Goal: Connect with others: Connect with others

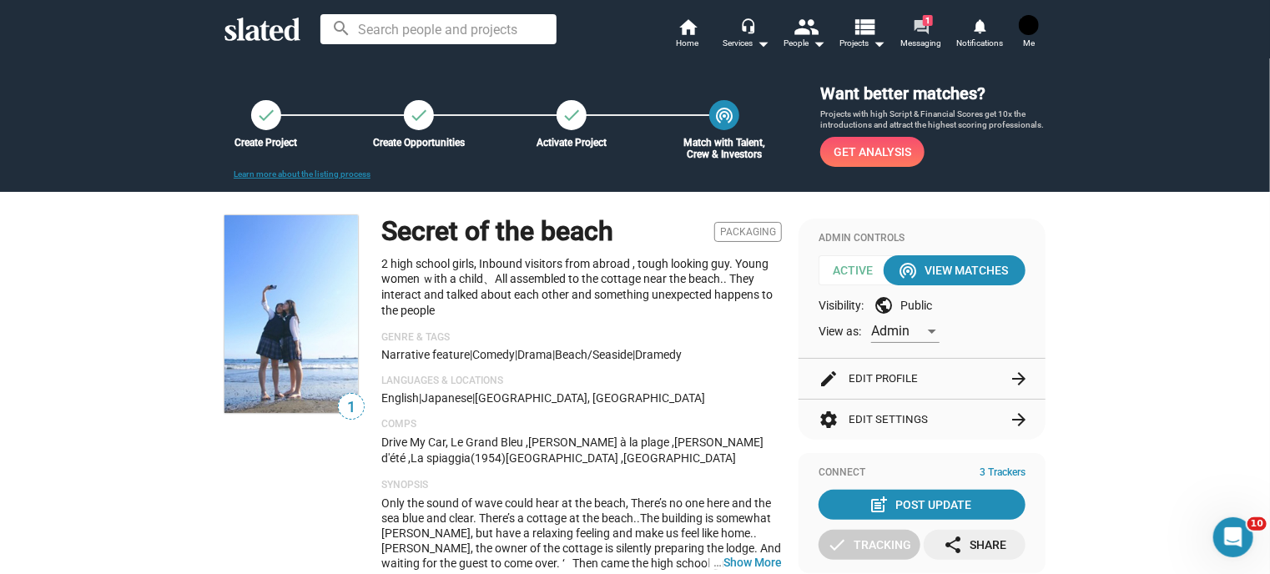
click at [925, 26] on span "1" at bounding box center [928, 20] width 10 height 11
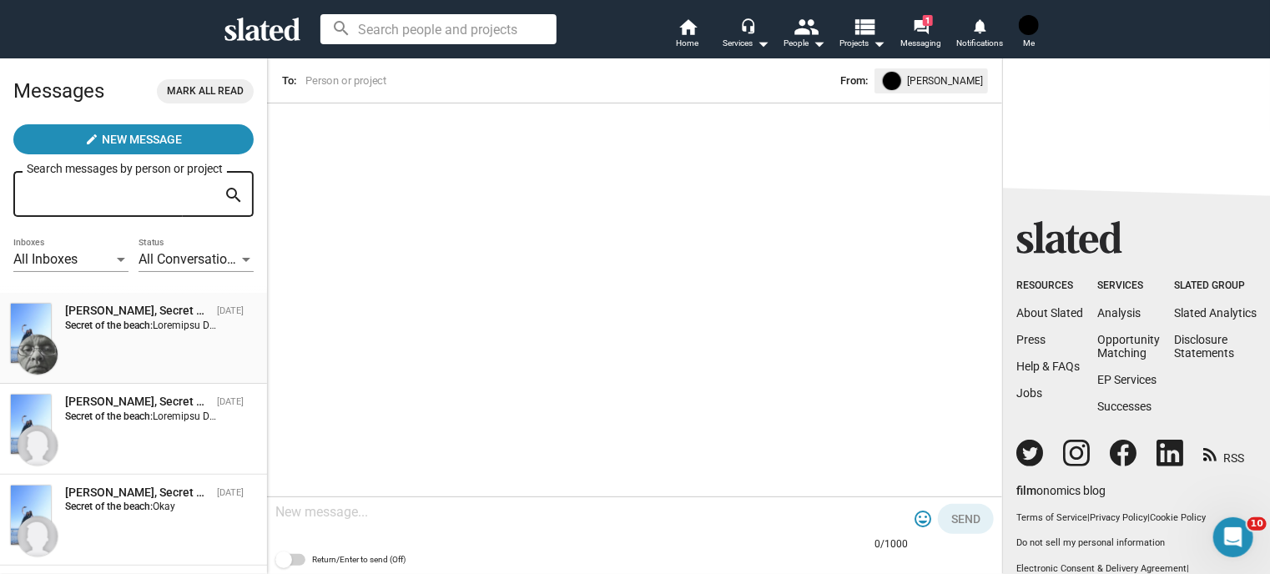
click at [143, 318] on div "[PERSON_NAME], Secret of the beach" at bounding box center [137, 311] width 145 height 16
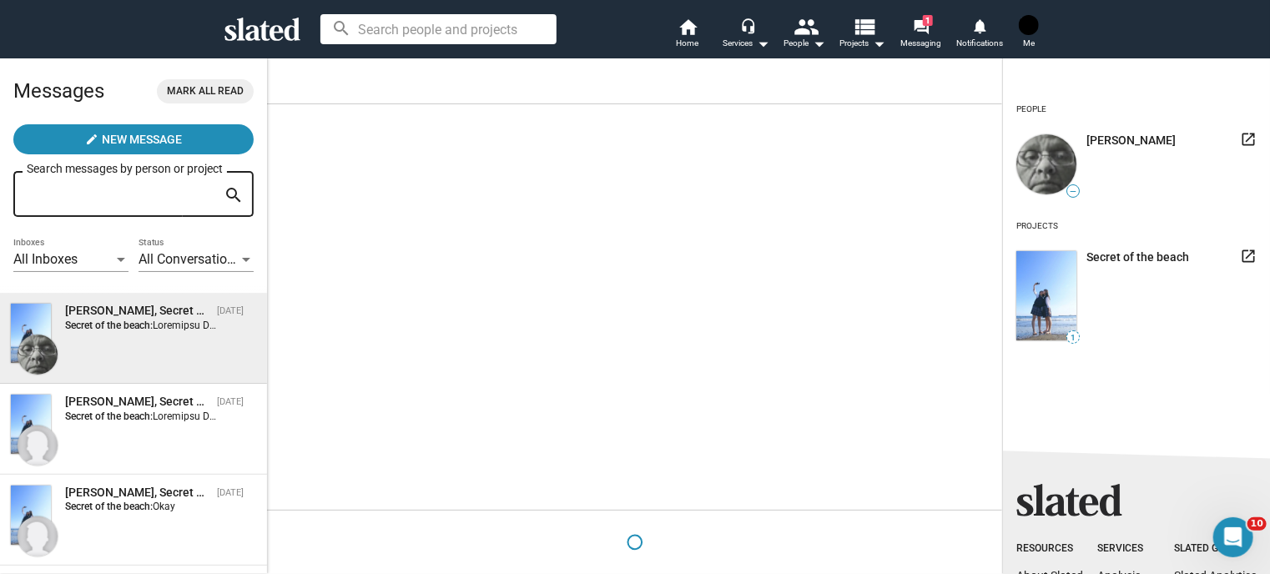
click at [147, 315] on div "[PERSON_NAME], Secret of the beach" at bounding box center [137, 311] width 145 height 16
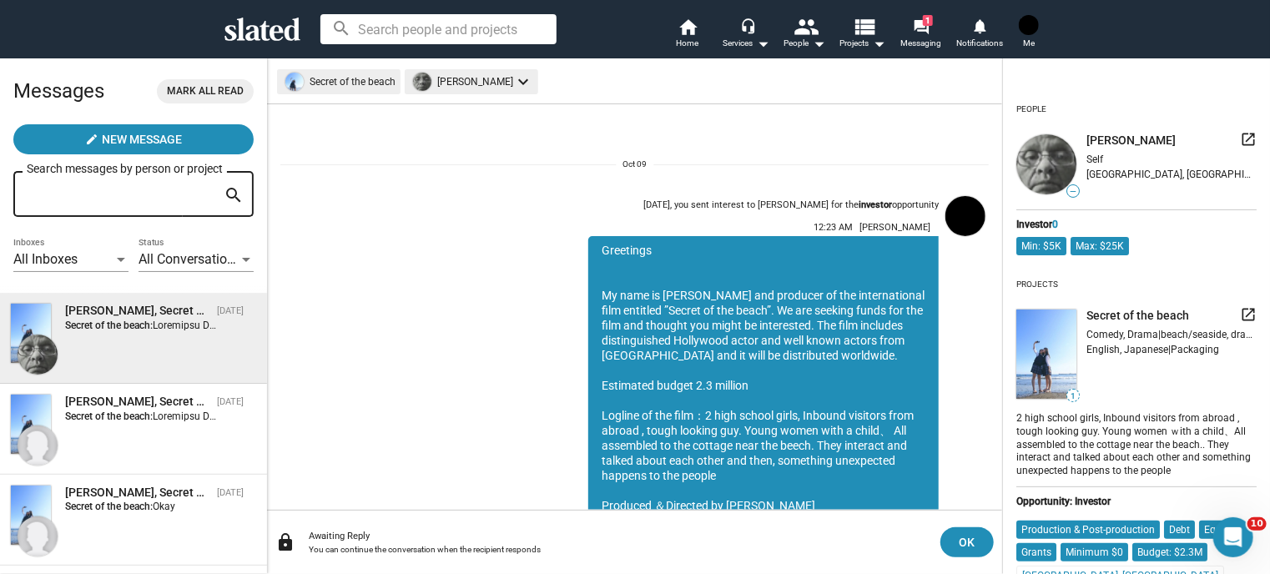
scroll to position [294, 0]
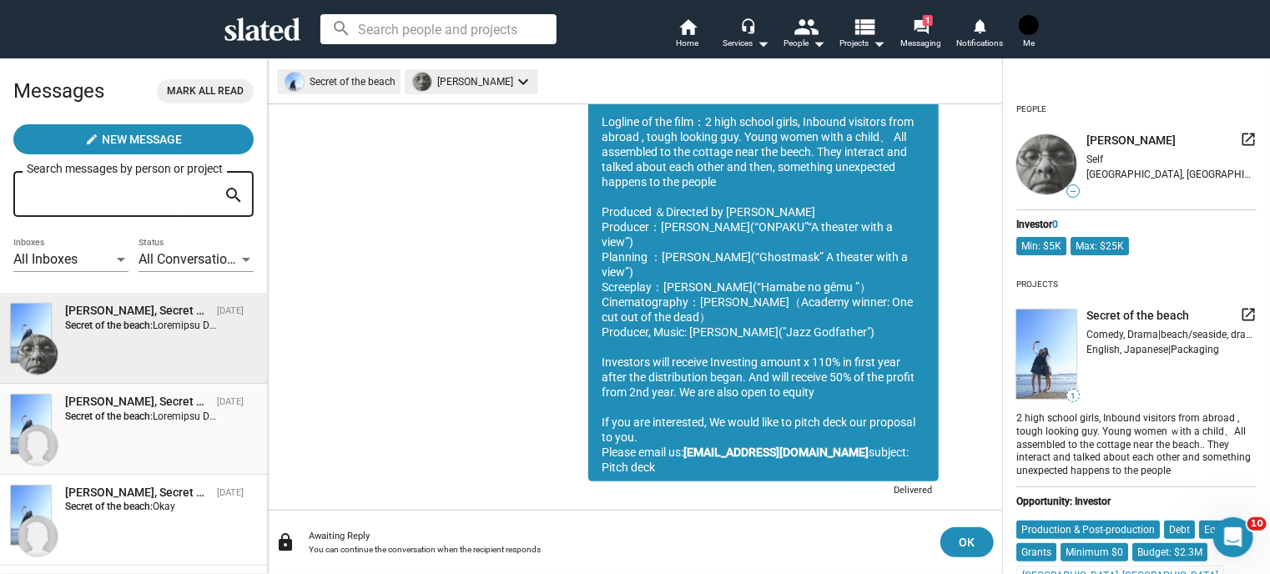
click at [117, 416] on strong "Secret of the beach:" at bounding box center [109, 416] width 88 height 12
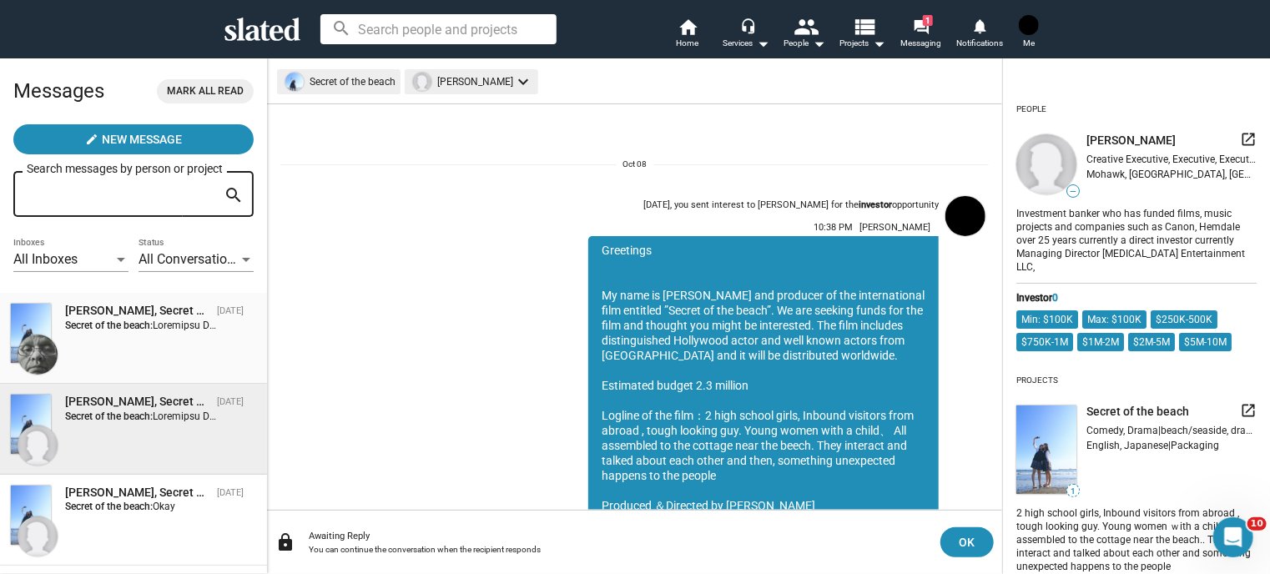
scroll to position [294, 0]
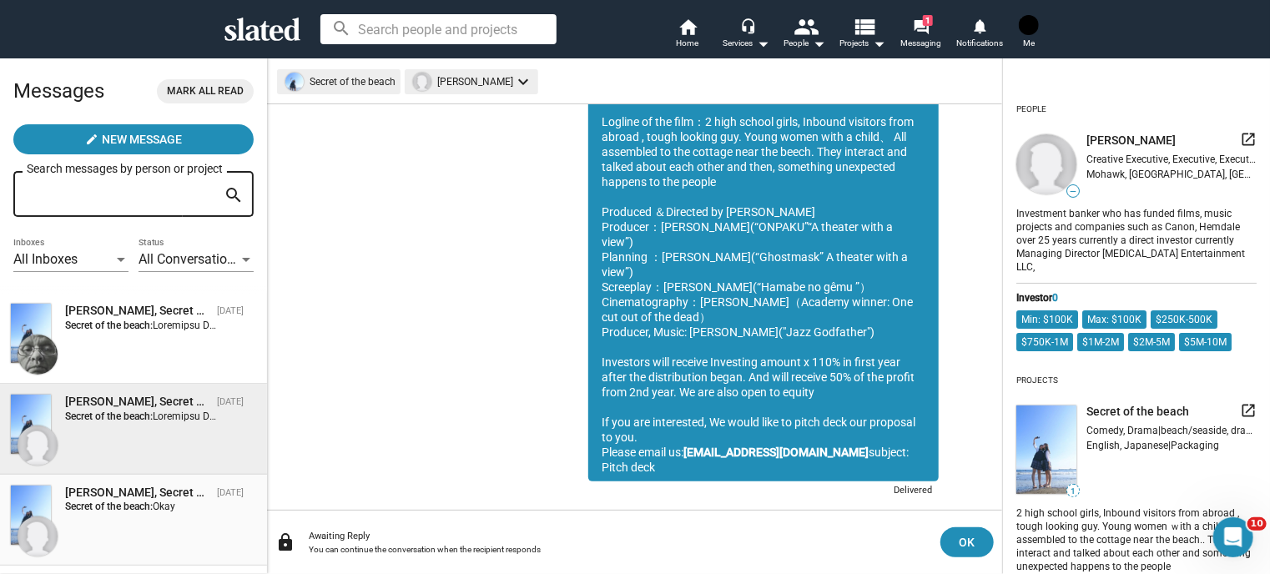
click at [136, 496] on div "[PERSON_NAME], Secret of the beach" at bounding box center [137, 493] width 145 height 16
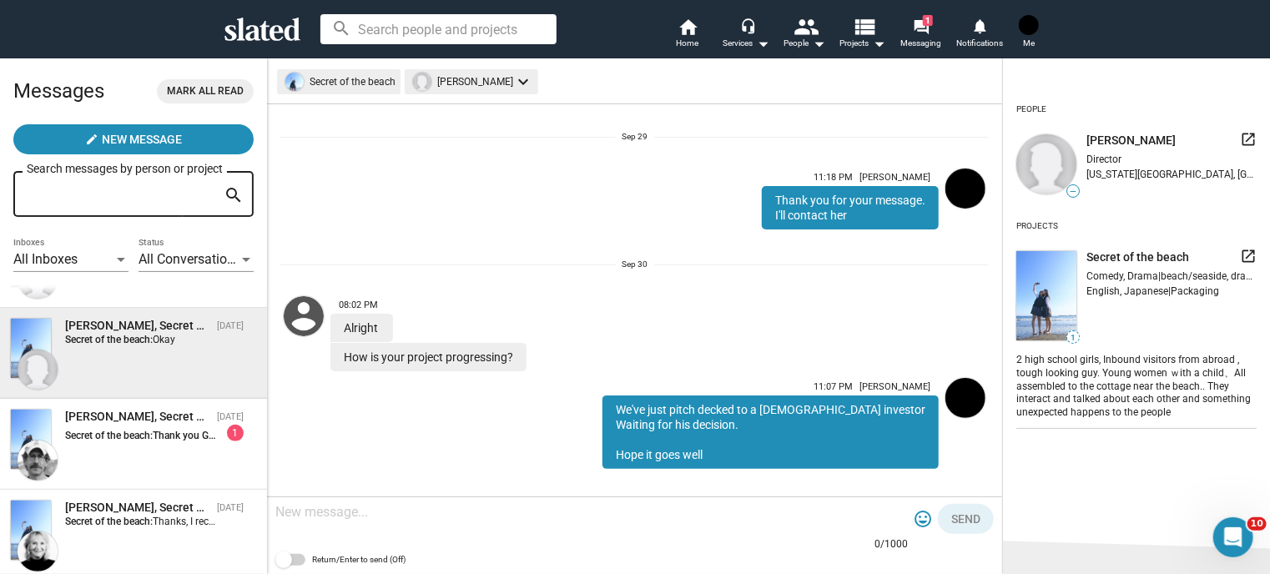
scroll to position [304, 0]
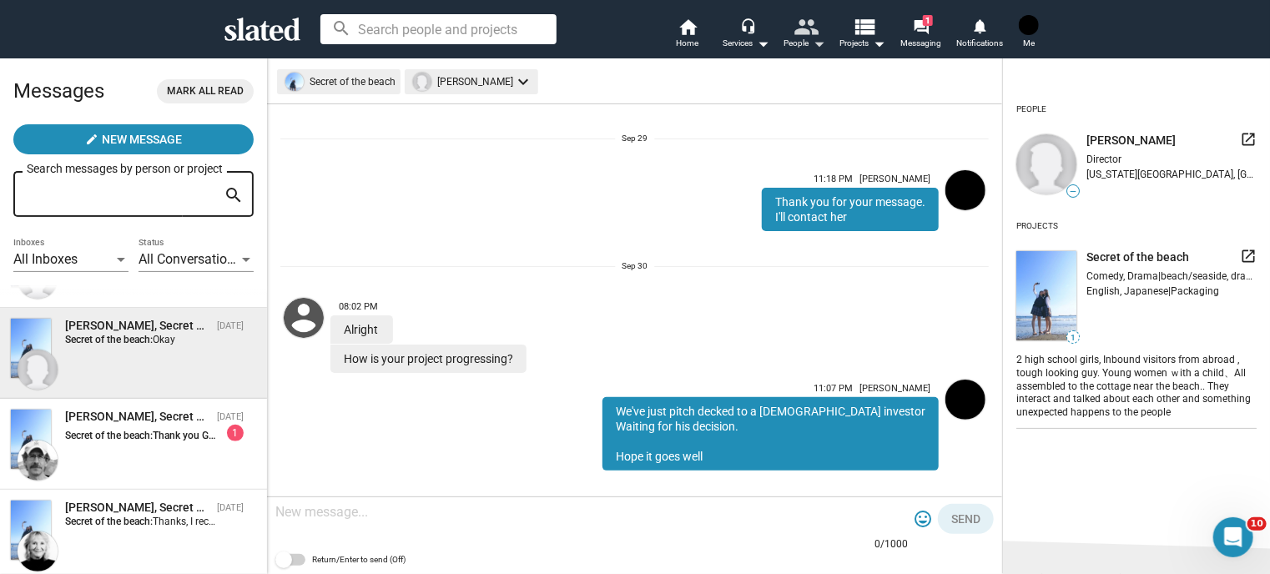
click at [804, 40] on div "People arrow_drop_down" at bounding box center [804, 43] width 42 height 20
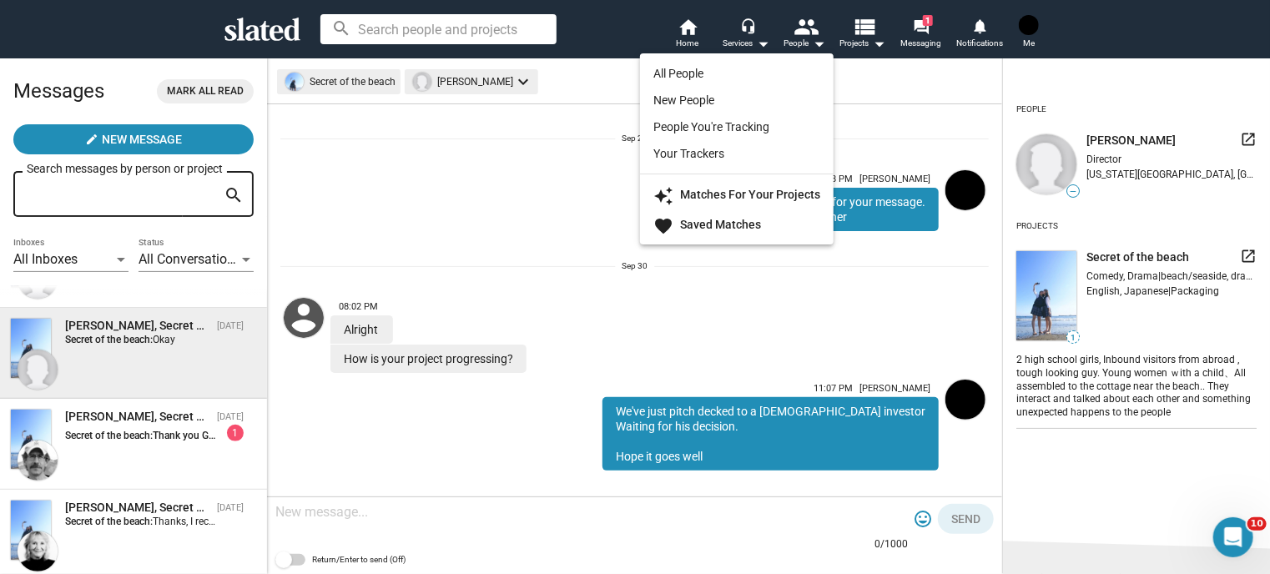
click at [870, 33] on div at bounding box center [635, 287] width 1270 height 574
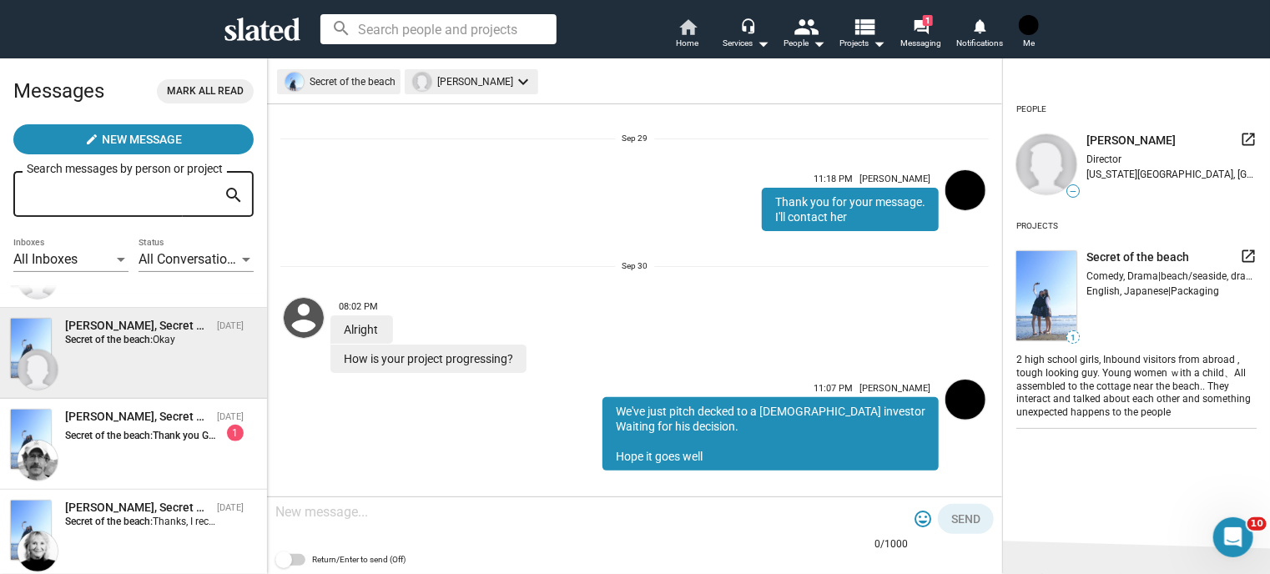
click at [690, 39] on span "Home" at bounding box center [688, 43] width 23 height 20
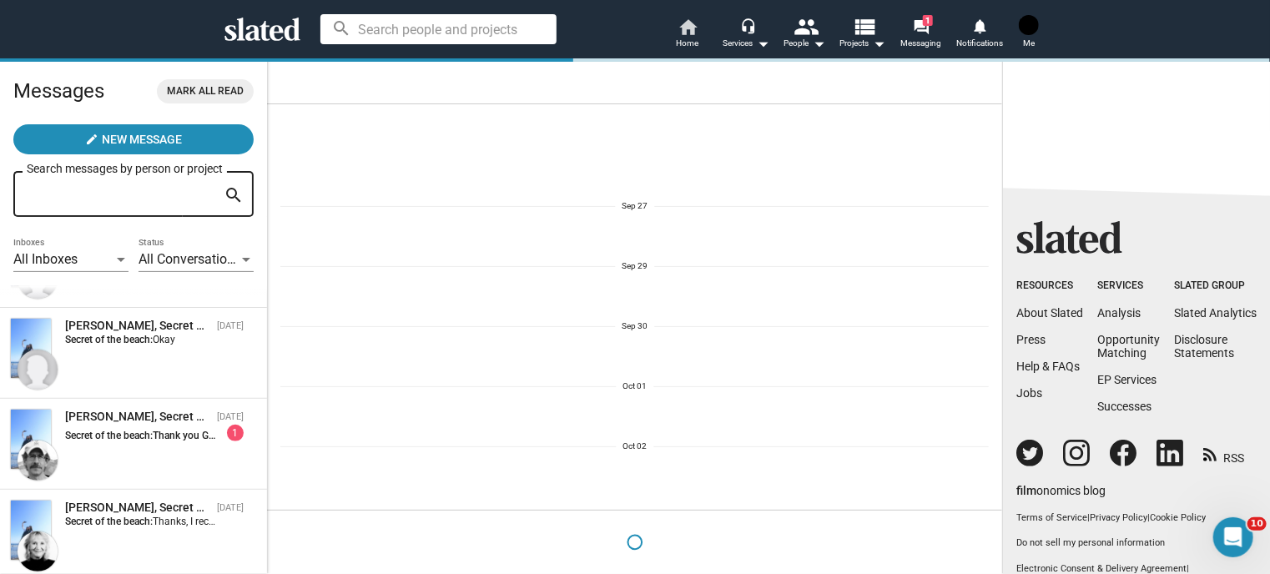
scroll to position [0, 0]
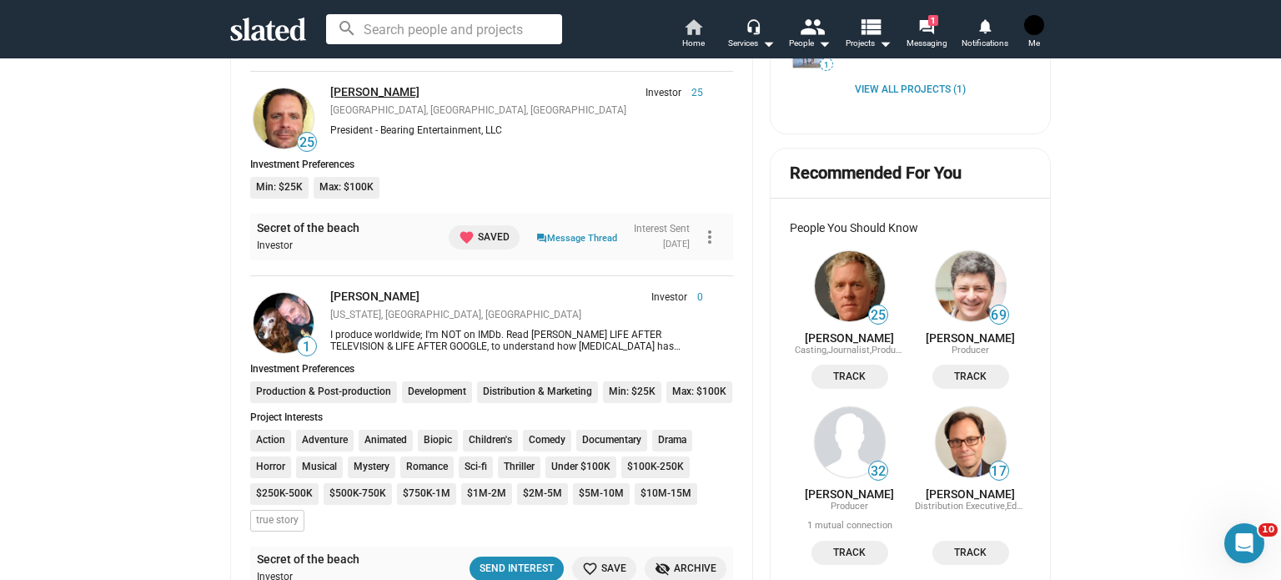
scroll to position [667, 0]
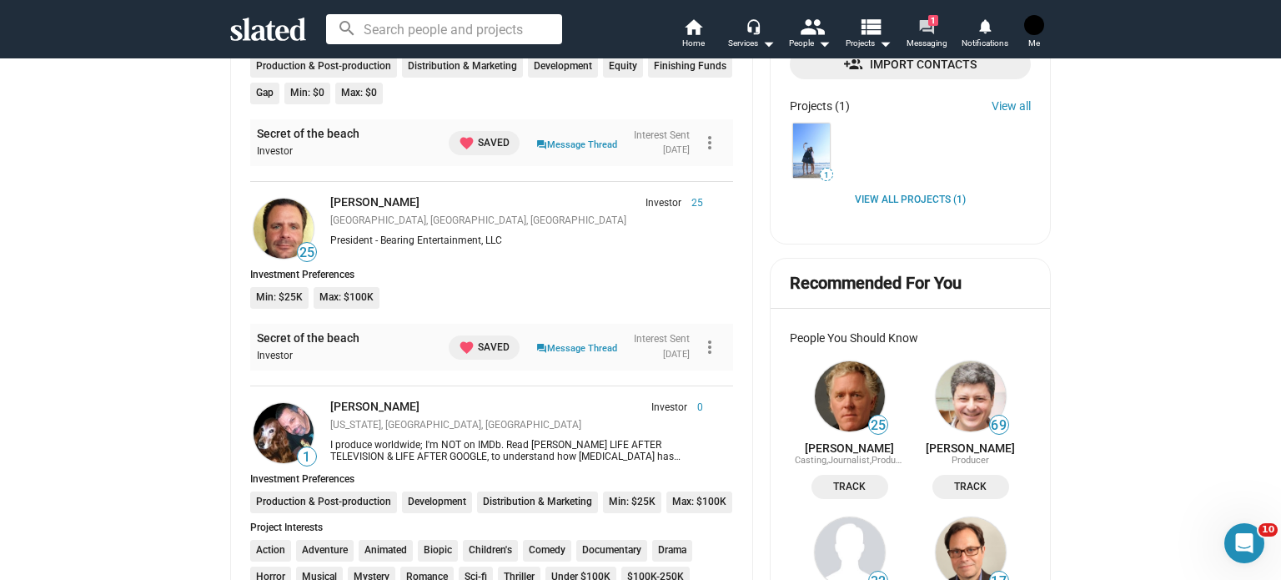
click at [924, 23] on mat-icon "forum" at bounding box center [927, 26] width 16 height 16
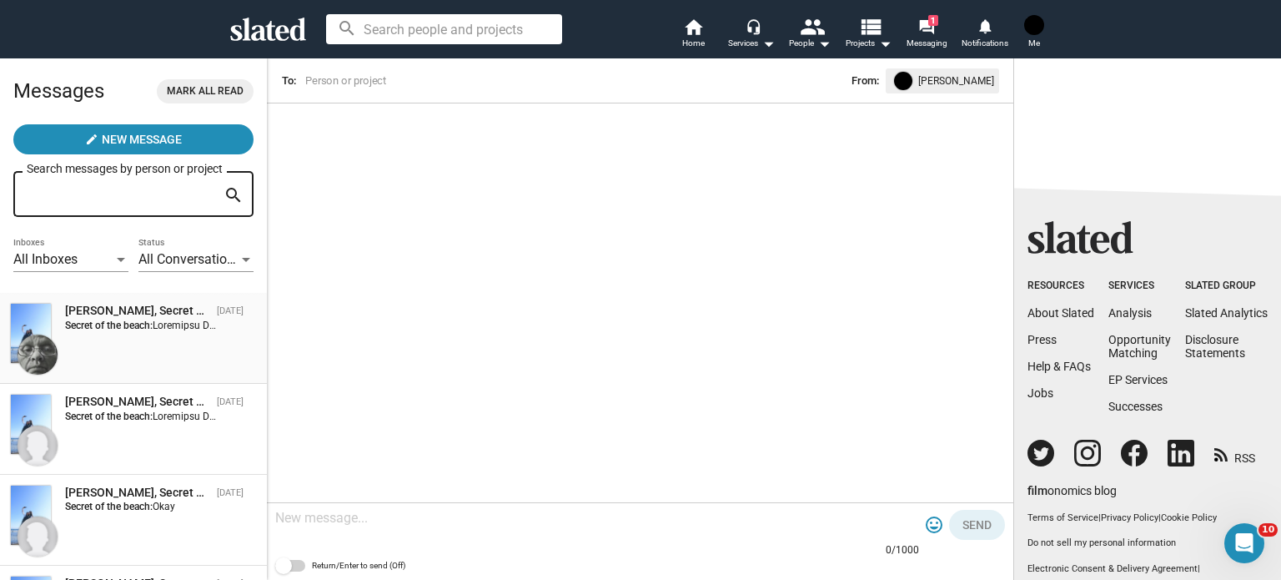
click at [129, 331] on strong "Secret of the beach:" at bounding box center [109, 326] width 88 height 12
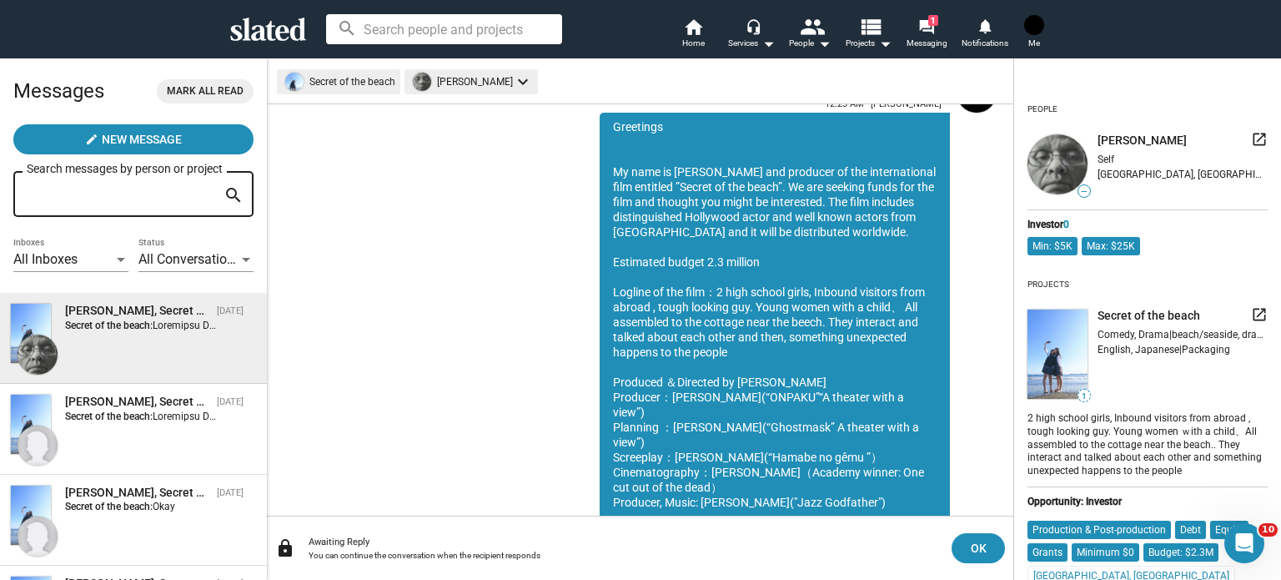
scroll to position [120, 0]
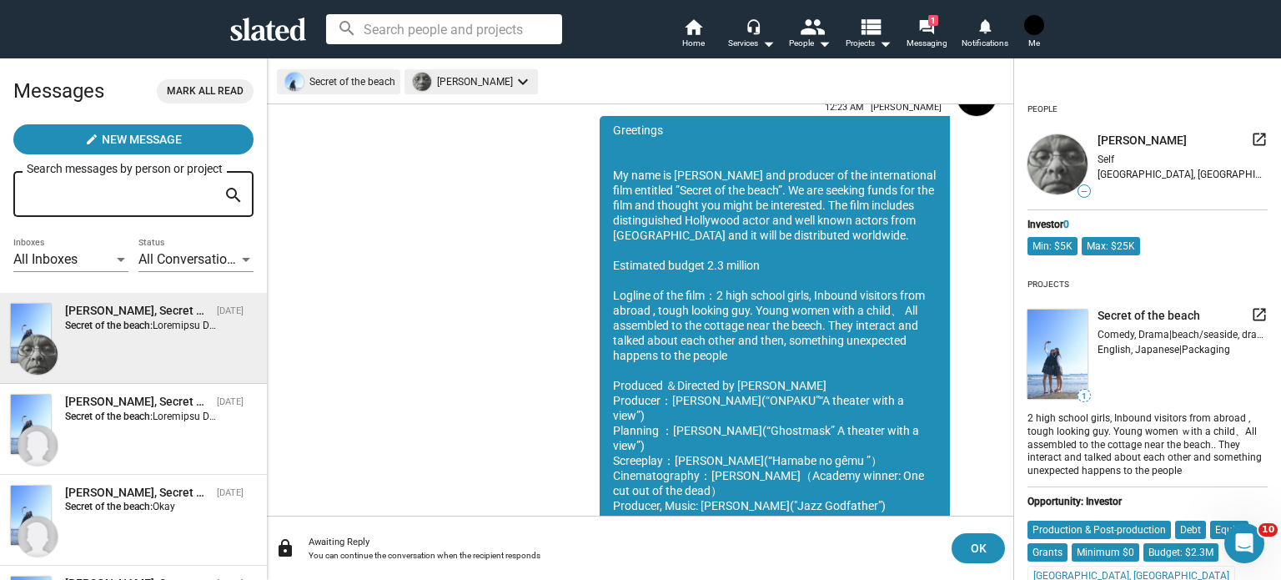
drag, startPoint x: 607, startPoint y: 128, endPoint x: 630, endPoint y: 159, distance: 38.7
click at [630, 159] on div "Greetings My name is [PERSON_NAME] and producer of the international film entit…" at bounding box center [775, 385] width 350 height 539
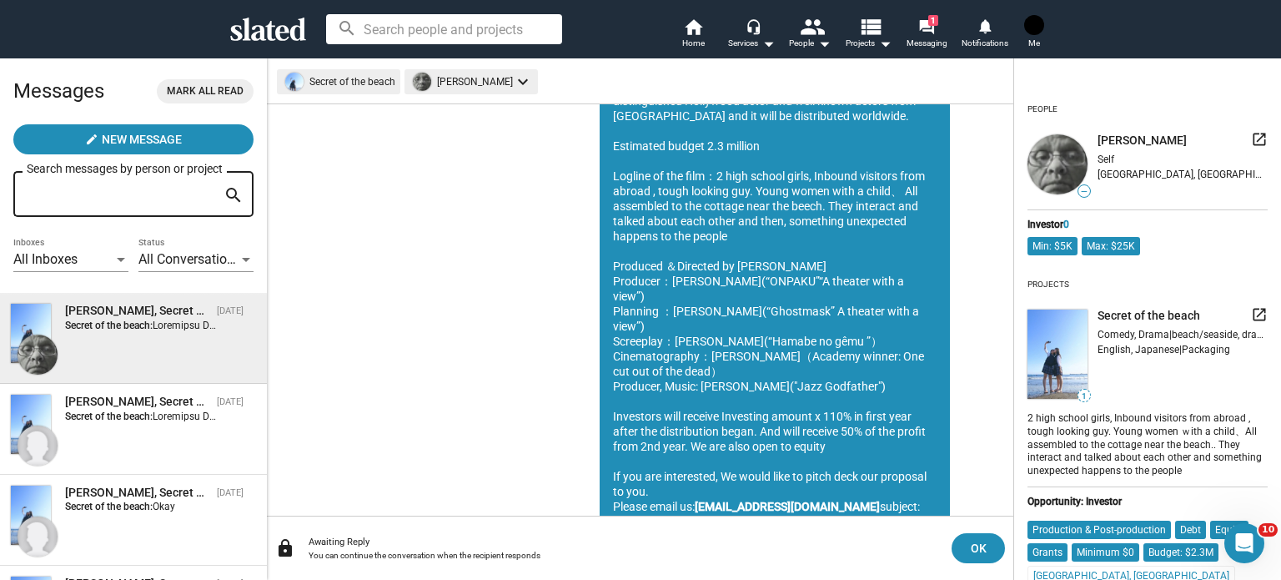
scroll to position [287, 0]
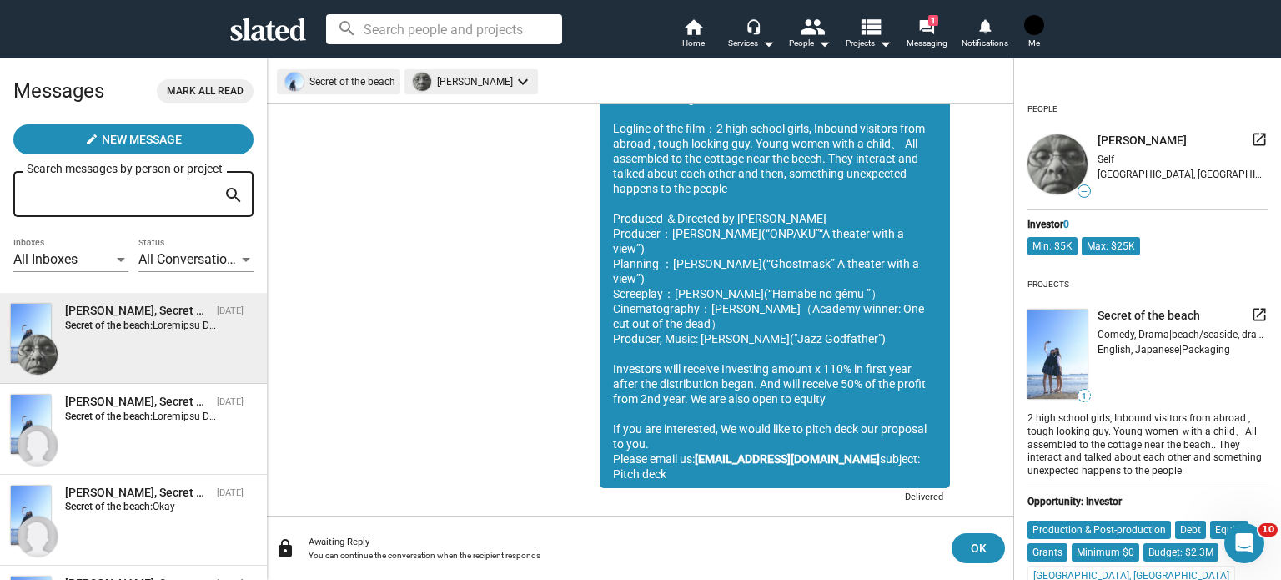
drag, startPoint x: 596, startPoint y: 129, endPoint x: 924, endPoint y: 444, distance: 454.3
click at [924, 444] on div "Greetings My name is [PERSON_NAME] and producer of the international film entit…" at bounding box center [775, 218] width 350 height 539
copy div "Loremipsu Do sita co Adipi Elit sed doeiusmo te inc utlaboreetdol magn aliquaen…"
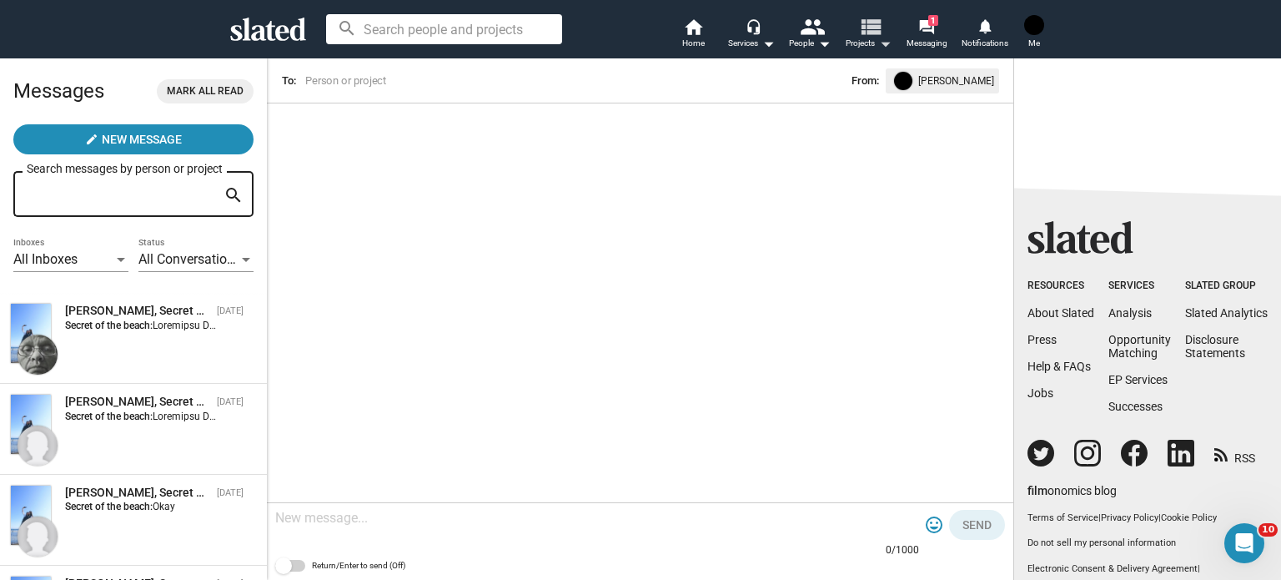
click at [877, 38] on mat-icon "view_list" at bounding box center [870, 26] width 24 height 24
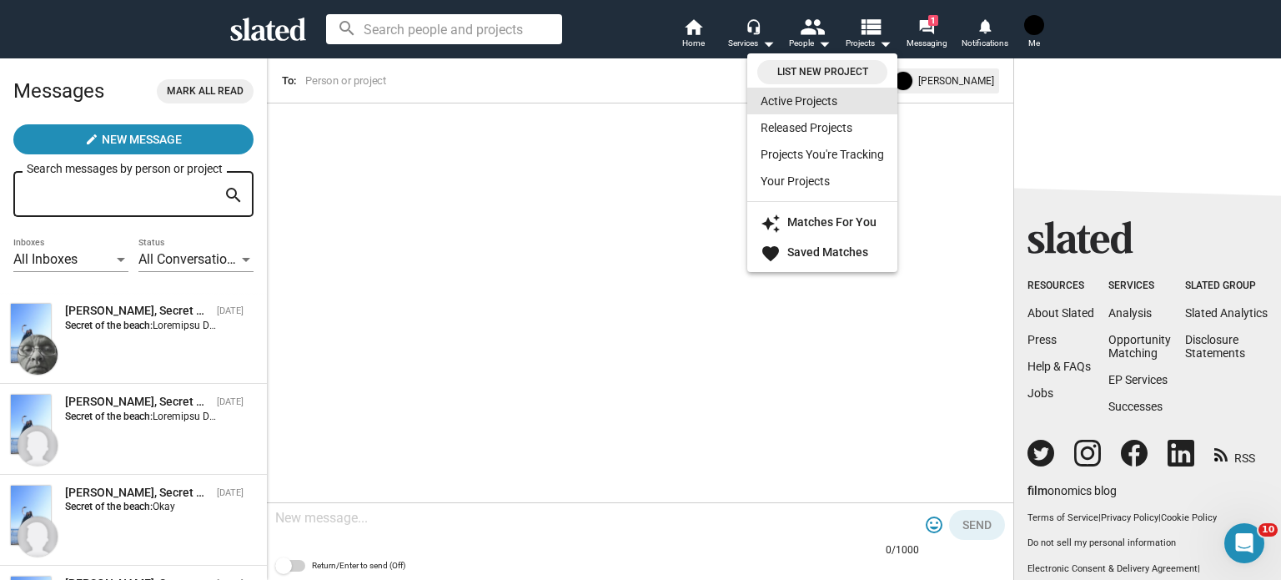
click at [823, 108] on link "Active Projects" at bounding box center [823, 101] width 150 height 27
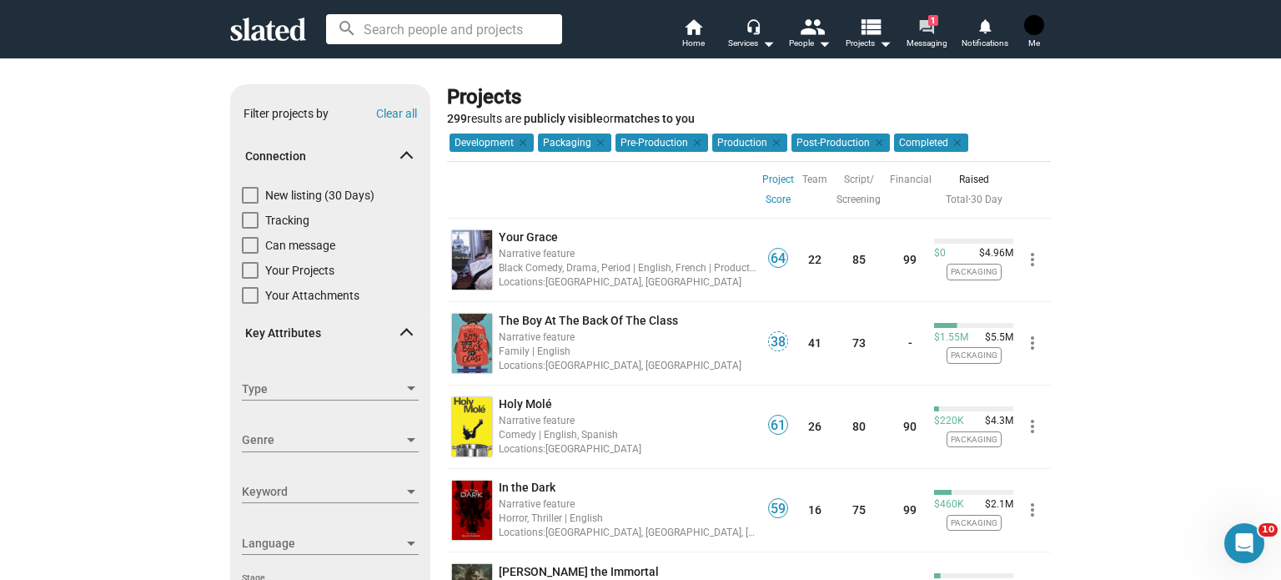
click at [934, 25] on span "1" at bounding box center [934, 20] width 10 height 11
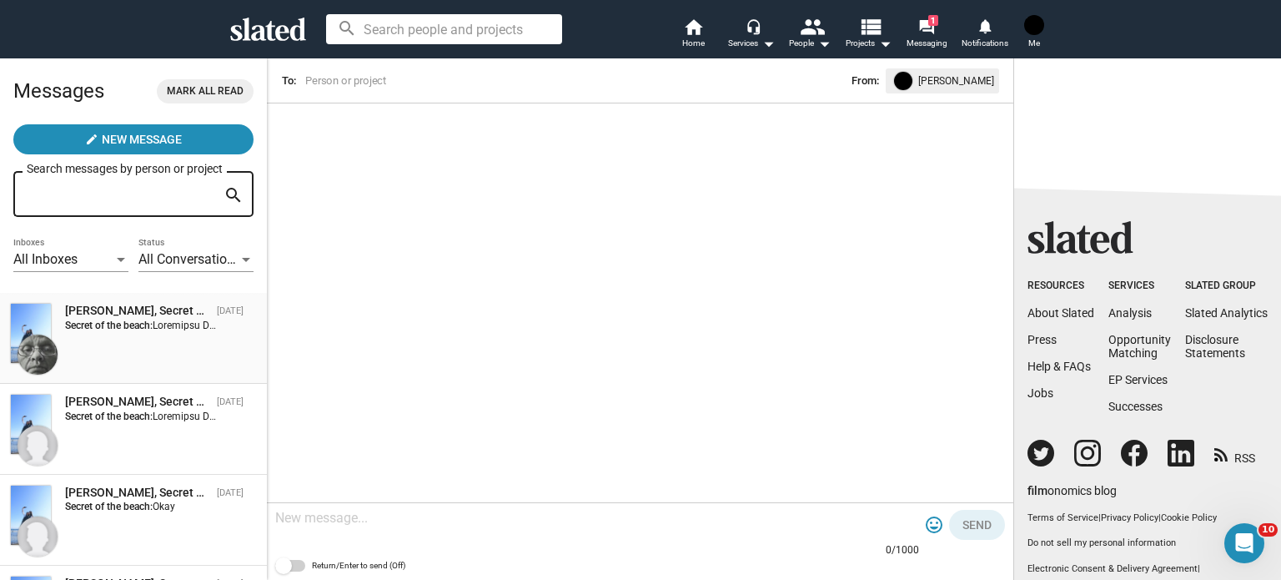
click at [141, 336] on div "[PERSON_NAME], Secret of the beach [DATE] Secret of the beach:" at bounding box center [133, 338] width 247 height 71
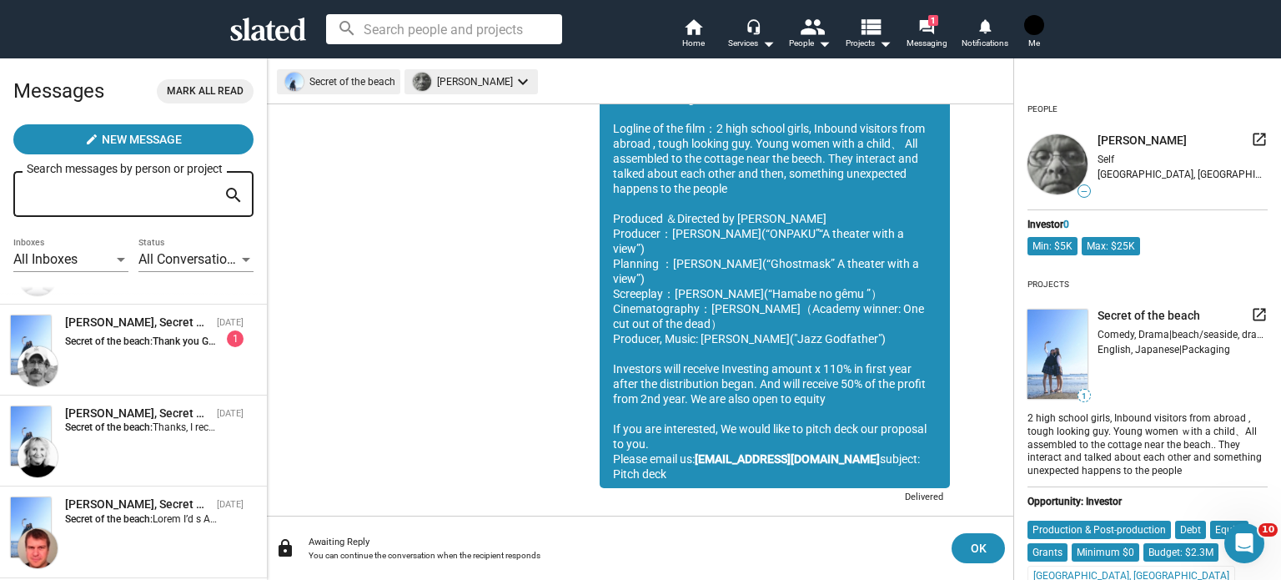
scroll to position [334, 0]
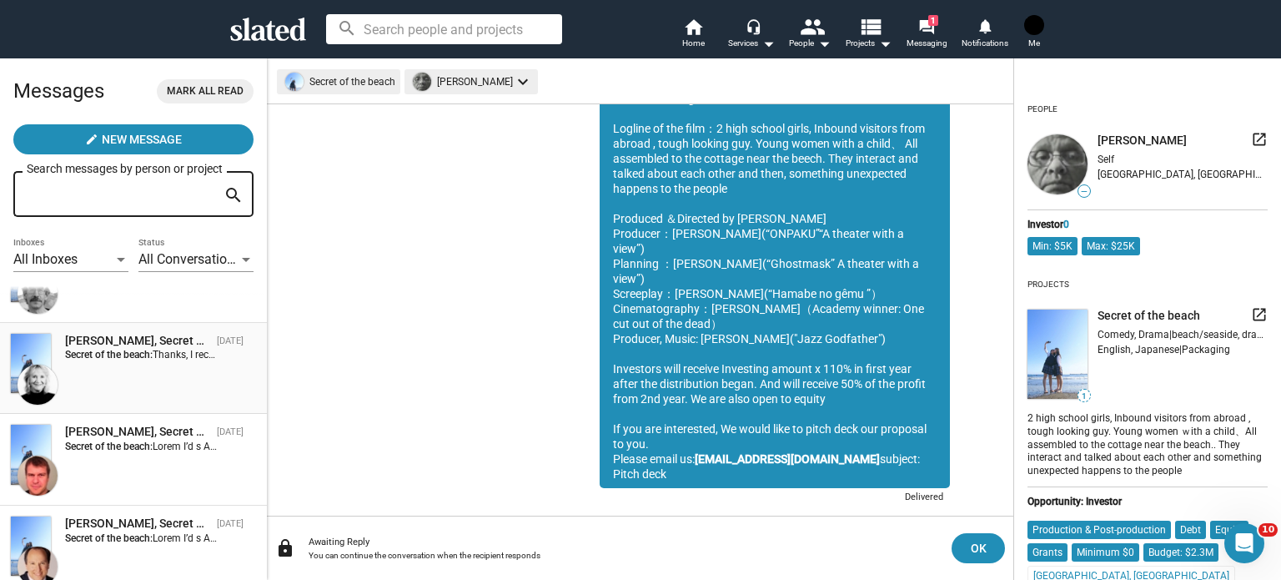
click at [74, 347] on div "[PERSON_NAME], Secret of the beach" at bounding box center [137, 341] width 145 height 16
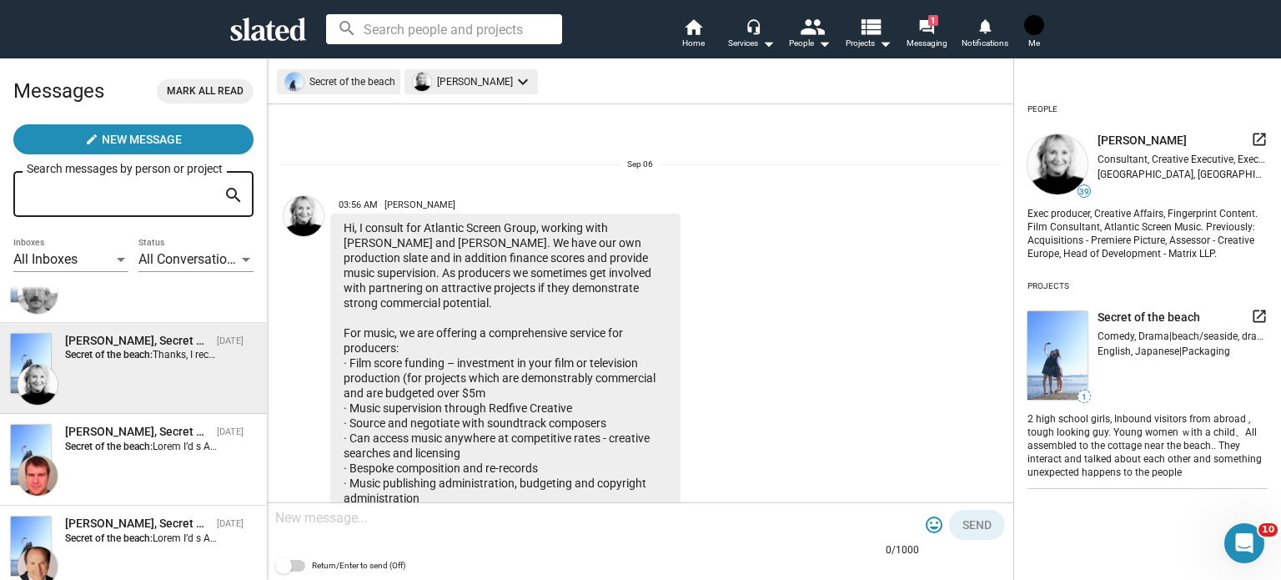
scroll to position [1344, 0]
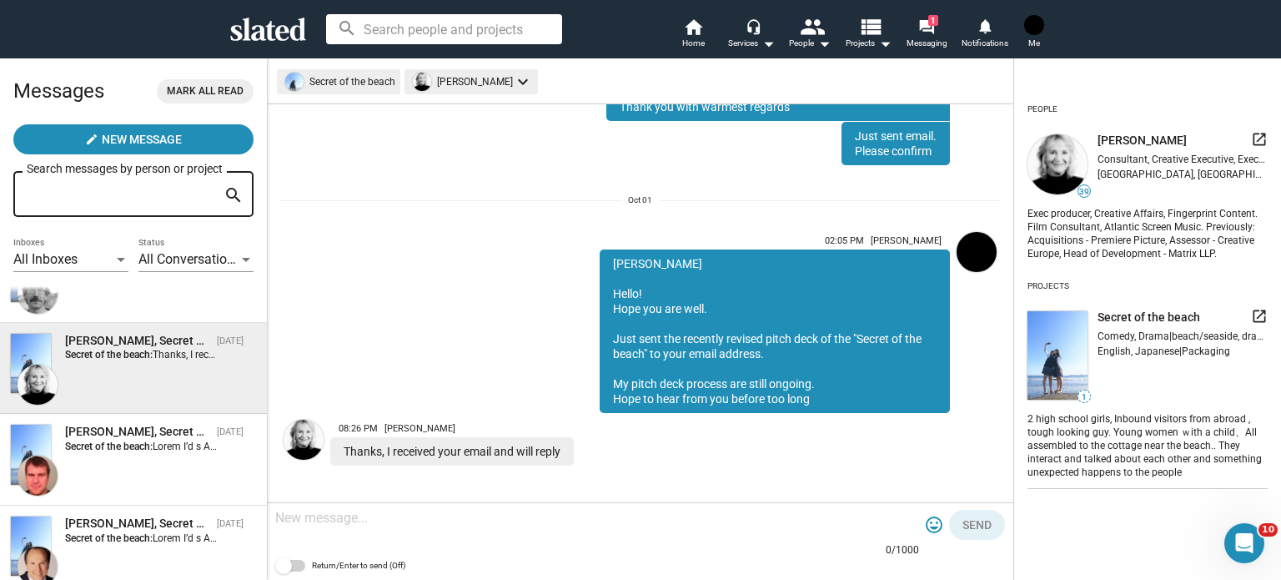
click at [576, 516] on textarea at bounding box center [597, 518] width 644 height 17
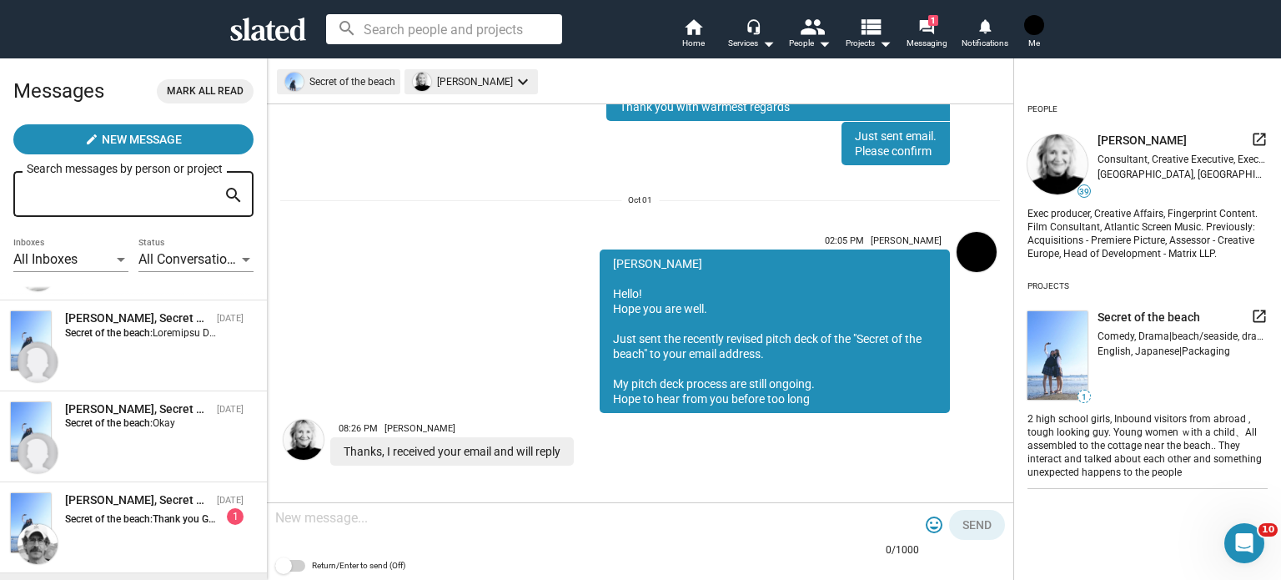
scroll to position [0, 0]
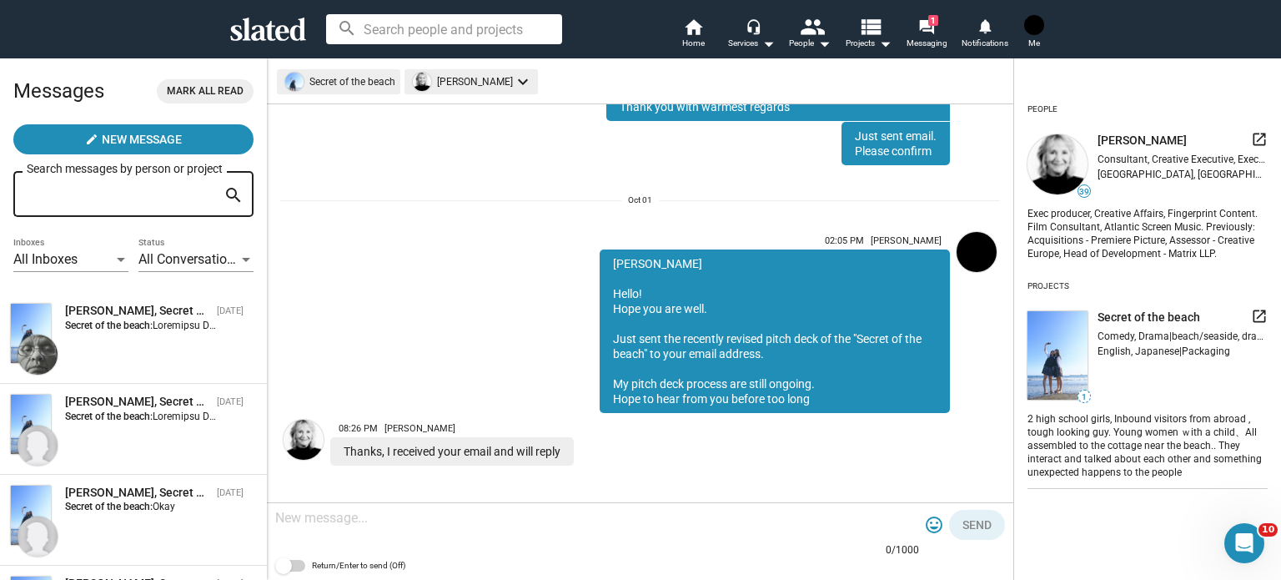
drag, startPoint x: 576, startPoint y: 458, endPoint x: 545, endPoint y: 450, distance: 32.0
click at [545, 450] on div "Thanks, I received your email and will reply" at bounding box center [452, 451] width 244 height 28
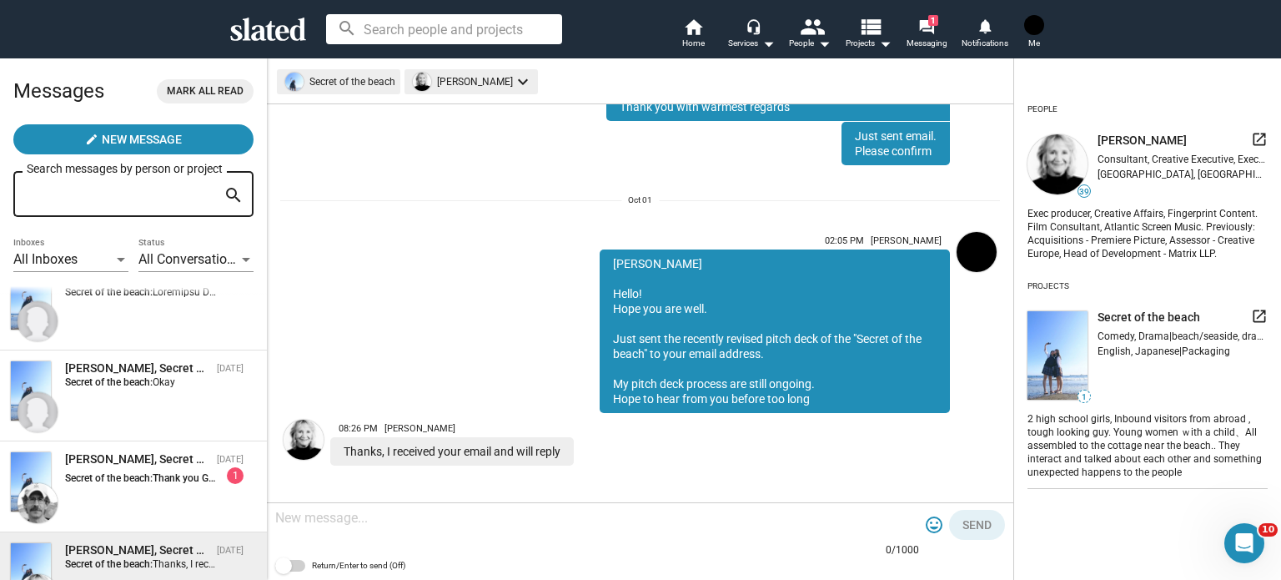
scroll to position [167, 0]
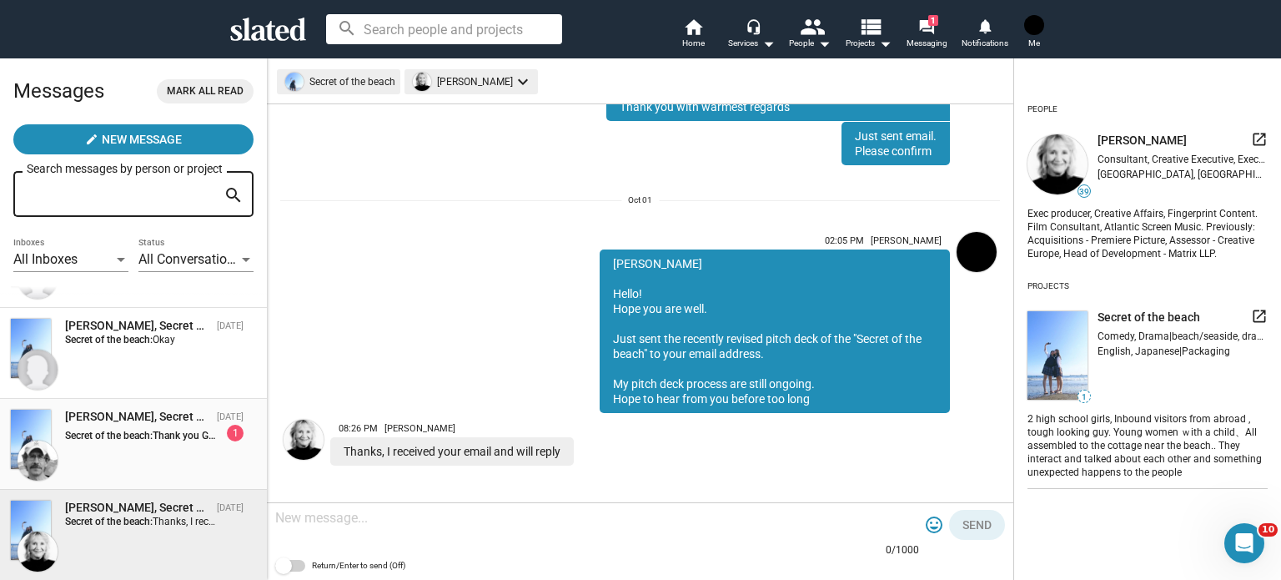
click at [199, 440] on span "Thank you Good luck to your own project. Maybe we can work together in the futu…" at bounding box center [339, 436] width 373 height 12
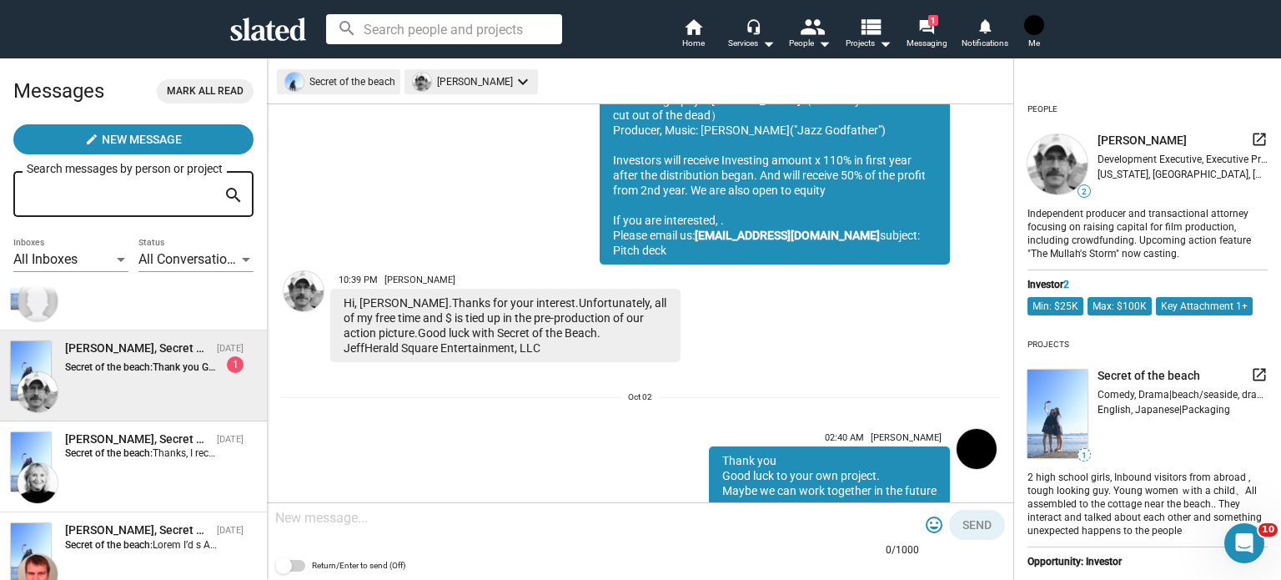
scroll to position [417, 0]
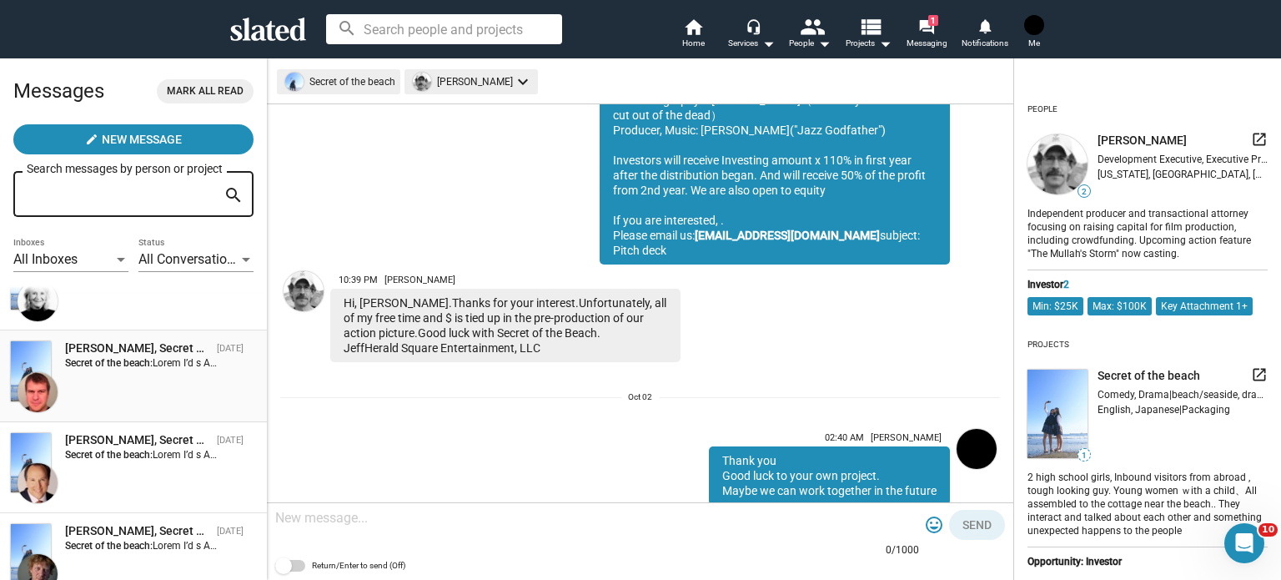
click at [180, 385] on div "[PERSON_NAME], Secret of the beach [DATE] Secret of the beach:" at bounding box center [133, 375] width 247 height 71
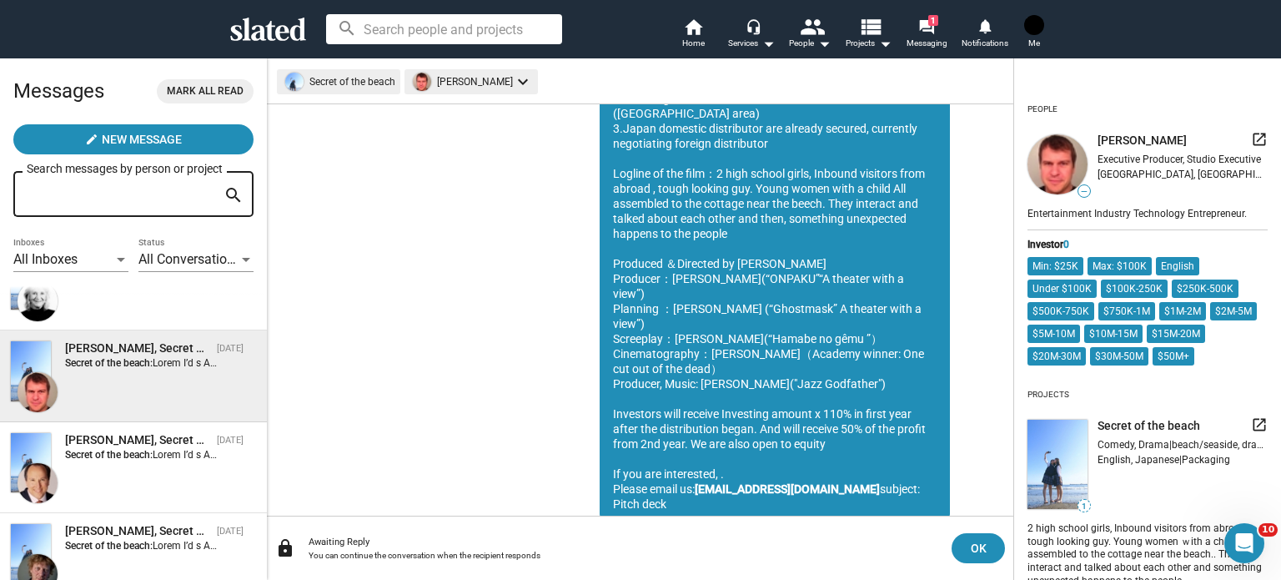
scroll to position [501, 0]
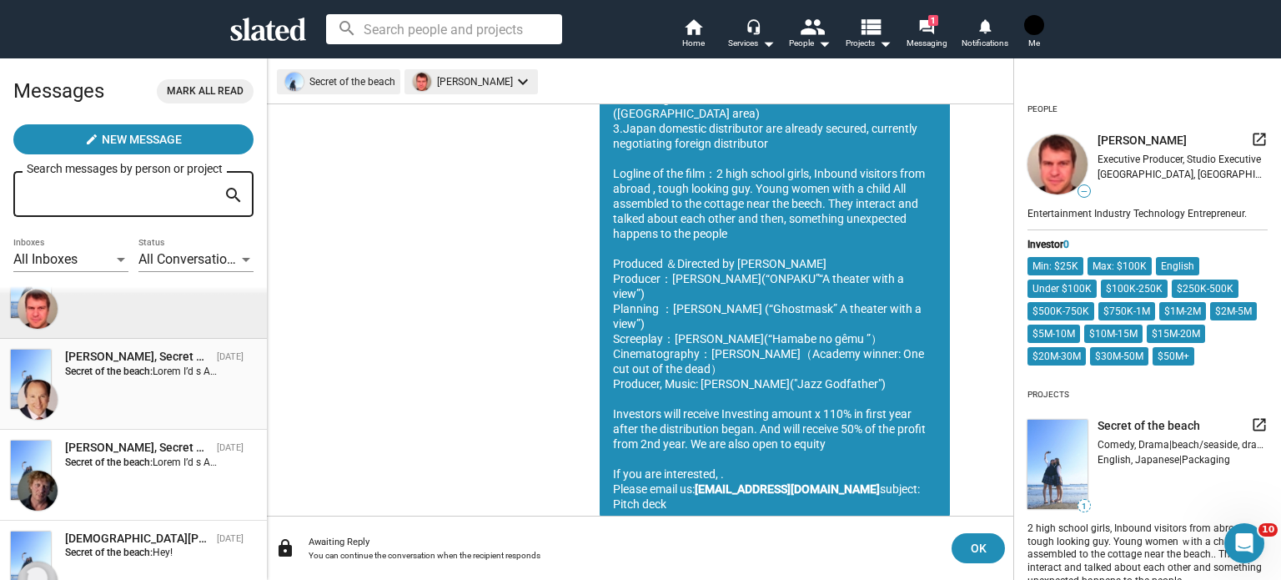
click at [157, 389] on div "[PERSON_NAME], Secret of the beach [DATE] Secret of the beach:" at bounding box center [133, 384] width 247 height 71
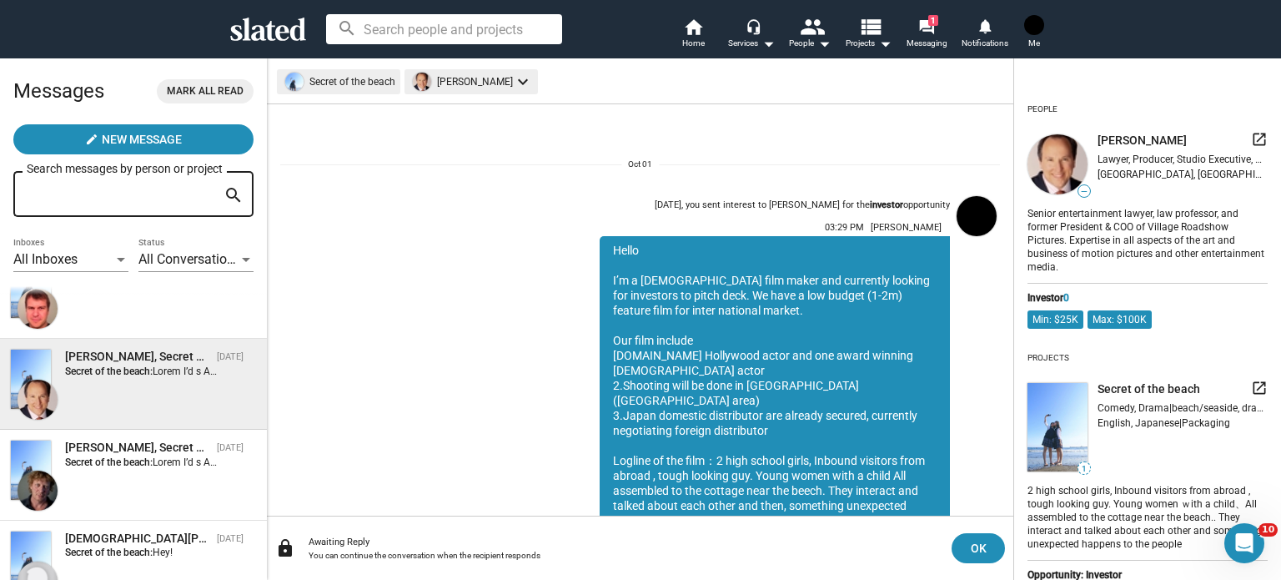
scroll to position [287, 0]
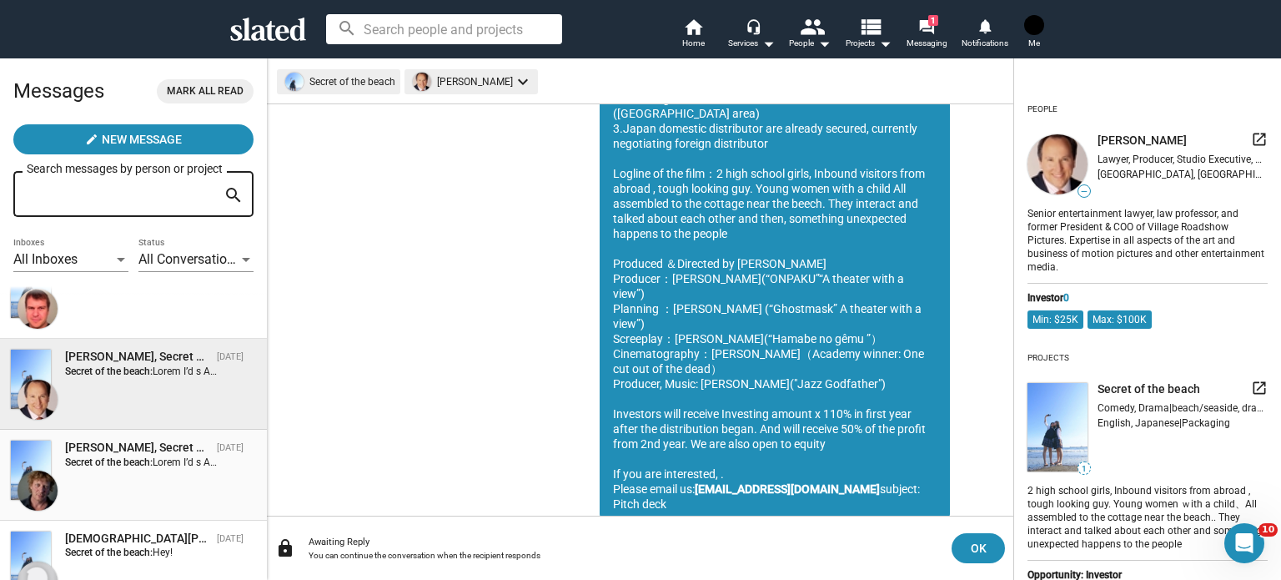
click at [110, 466] on strong "Secret of the beach:" at bounding box center [109, 462] width 88 height 12
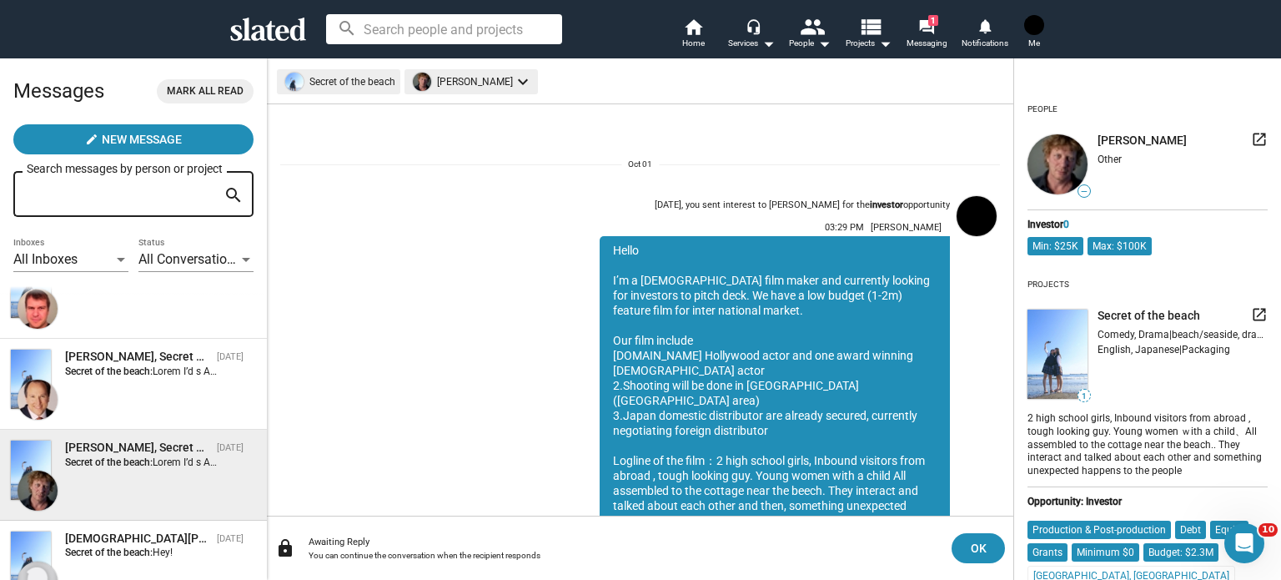
scroll to position [287, 0]
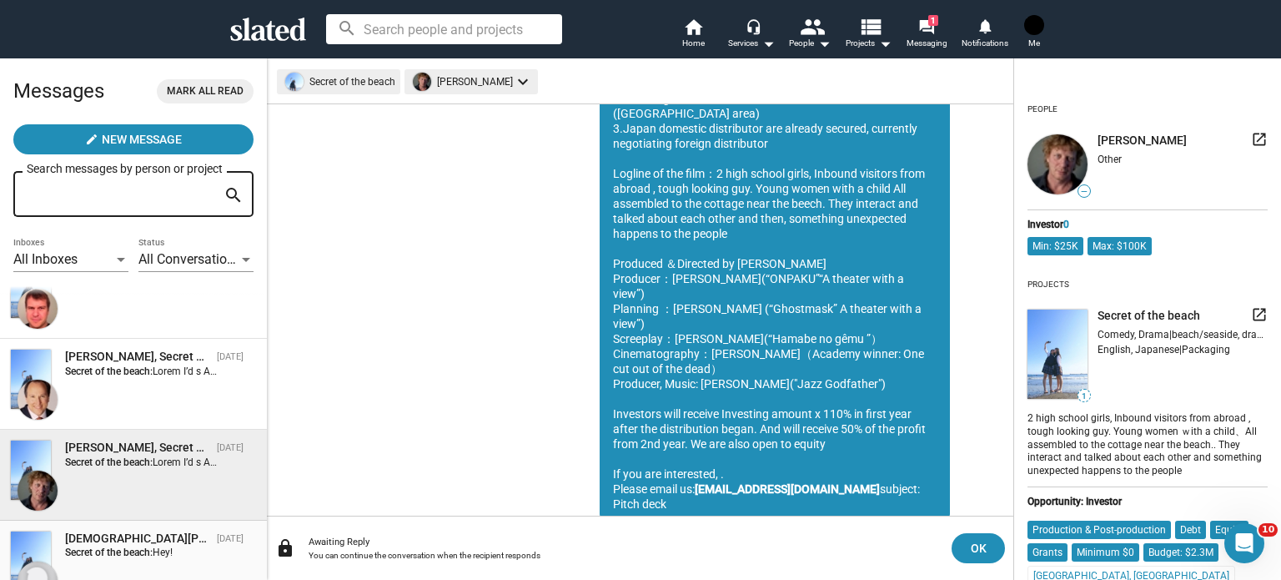
click at [73, 557] on strong "Secret of the beach:" at bounding box center [109, 552] width 88 height 12
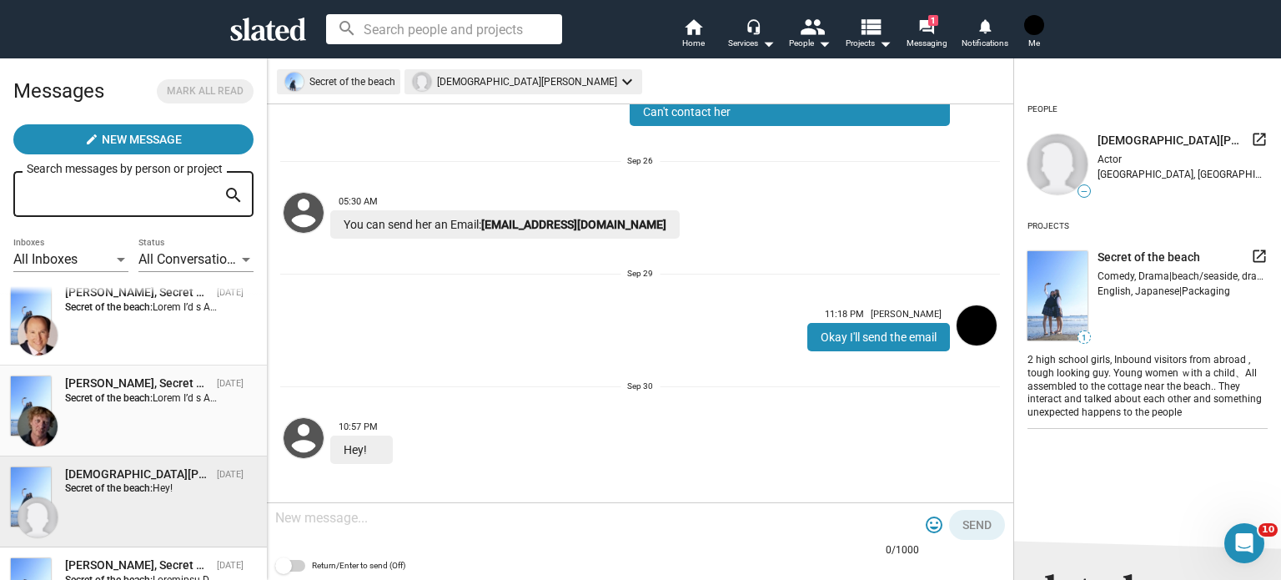
scroll to position [665, 0]
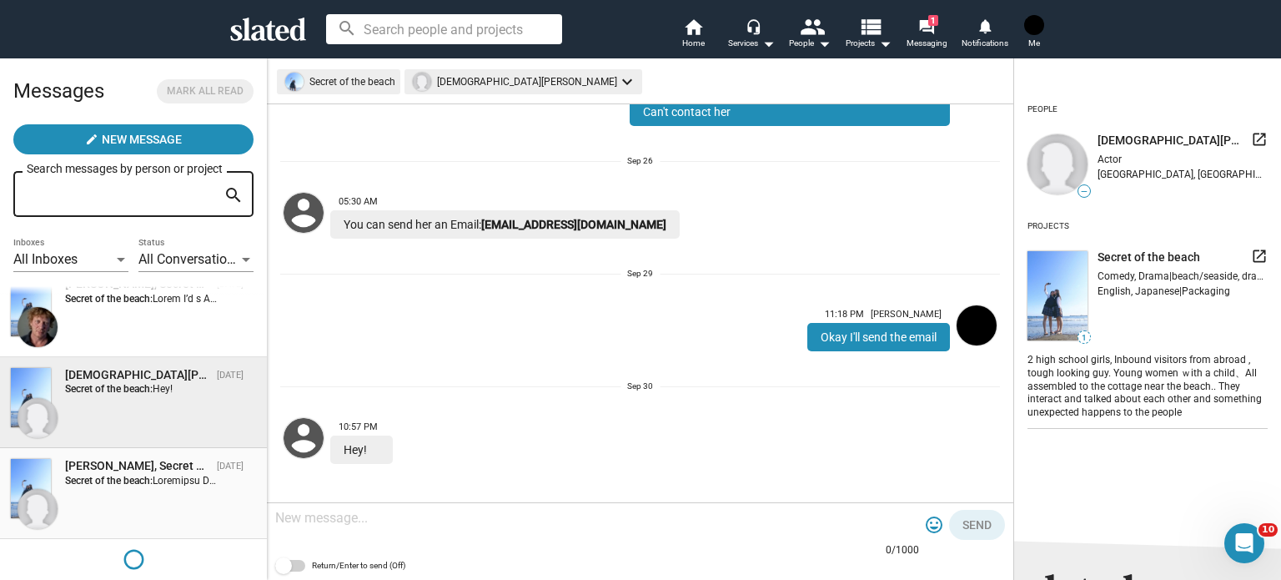
click at [153, 470] on div "[PERSON_NAME], Secret of the beach" at bounding box center [137, 466] width 145 height 16
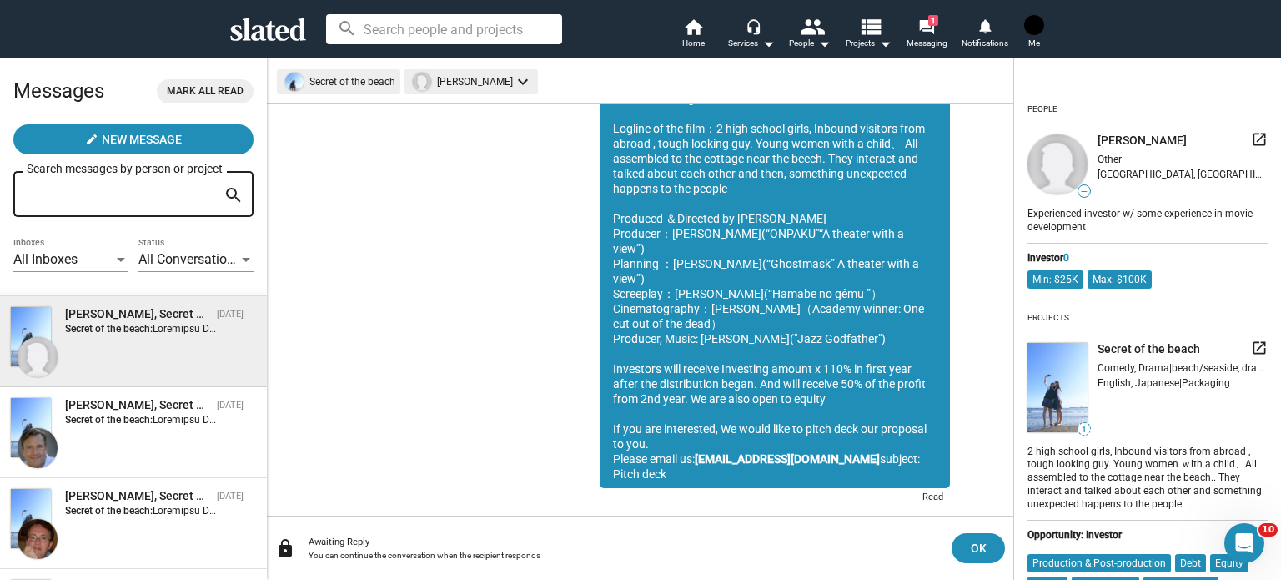
scroll to position [832, 0]
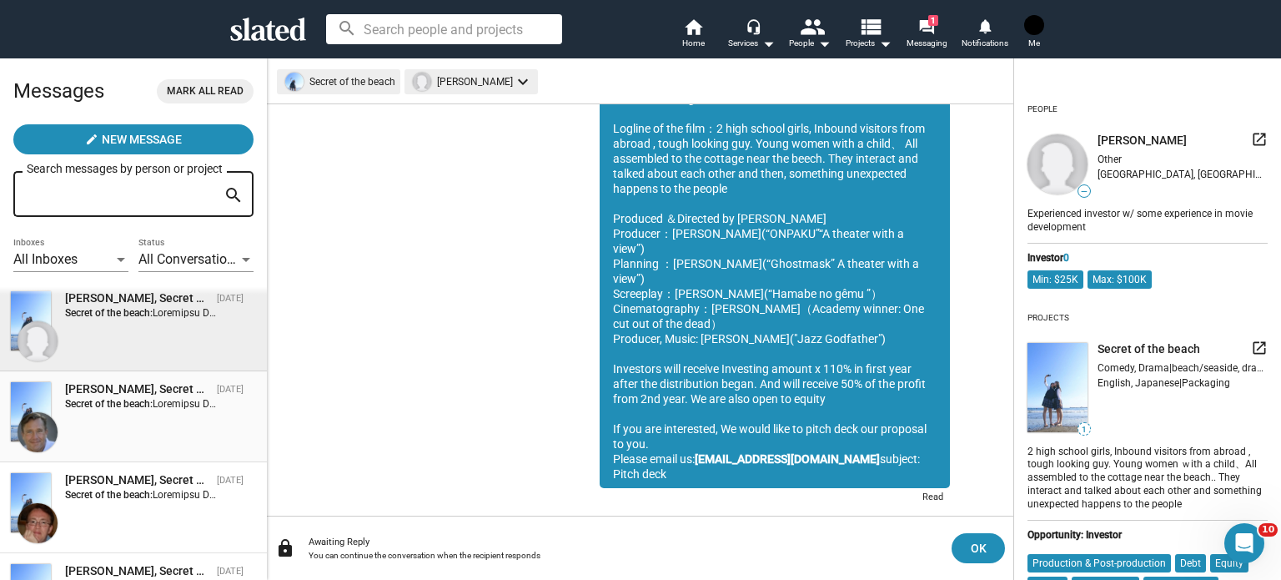
click at [165, 395] on div "[PERSON_NAME], Secret of the beach" at bounding box center [137, 389] width 145 height 16
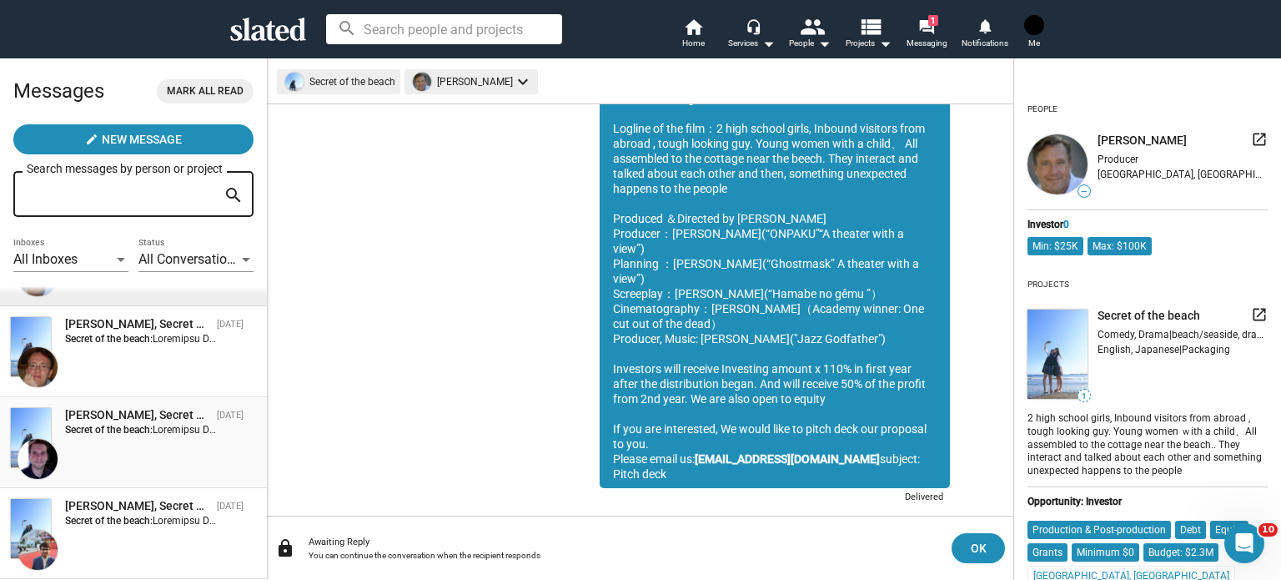
scroll to position [999, 0]
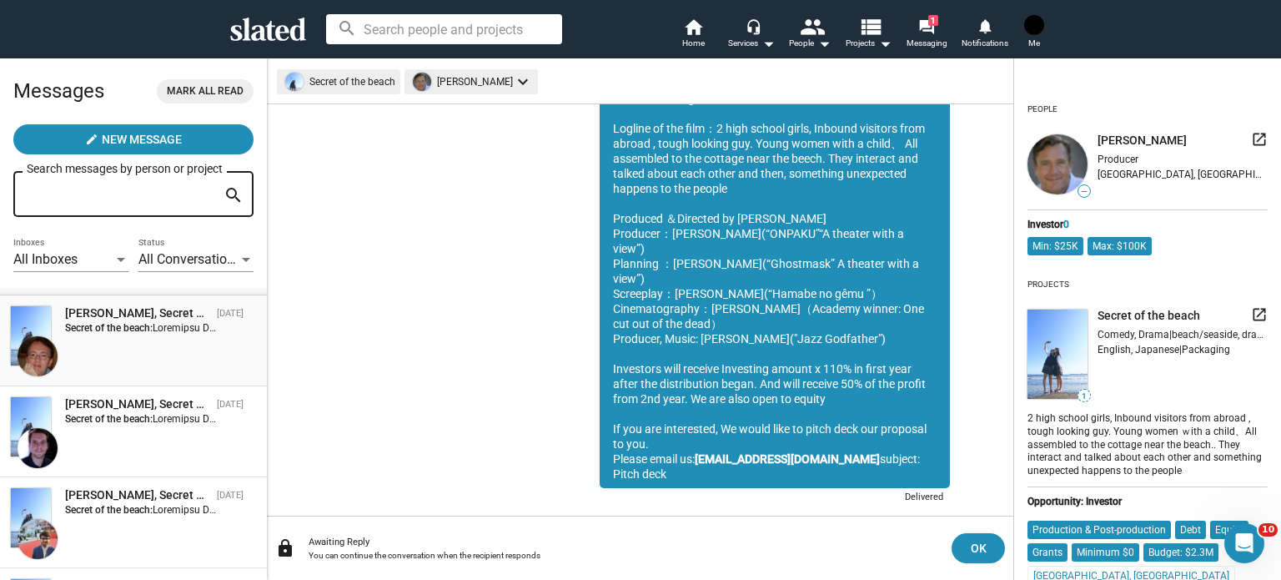
click at [138, 338] on div "[PERSON_NAME], Secret of the beach [DATE] Secret of the beach:" at bounding box center [133, 340] width 247 height 71
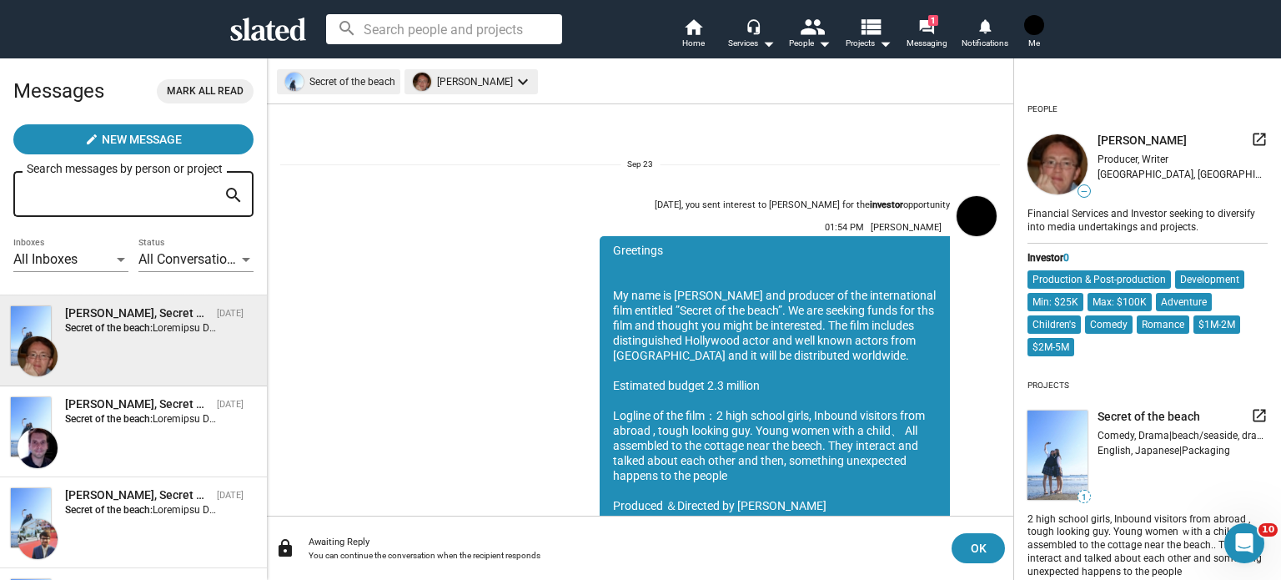
scroll to position [287, 0]
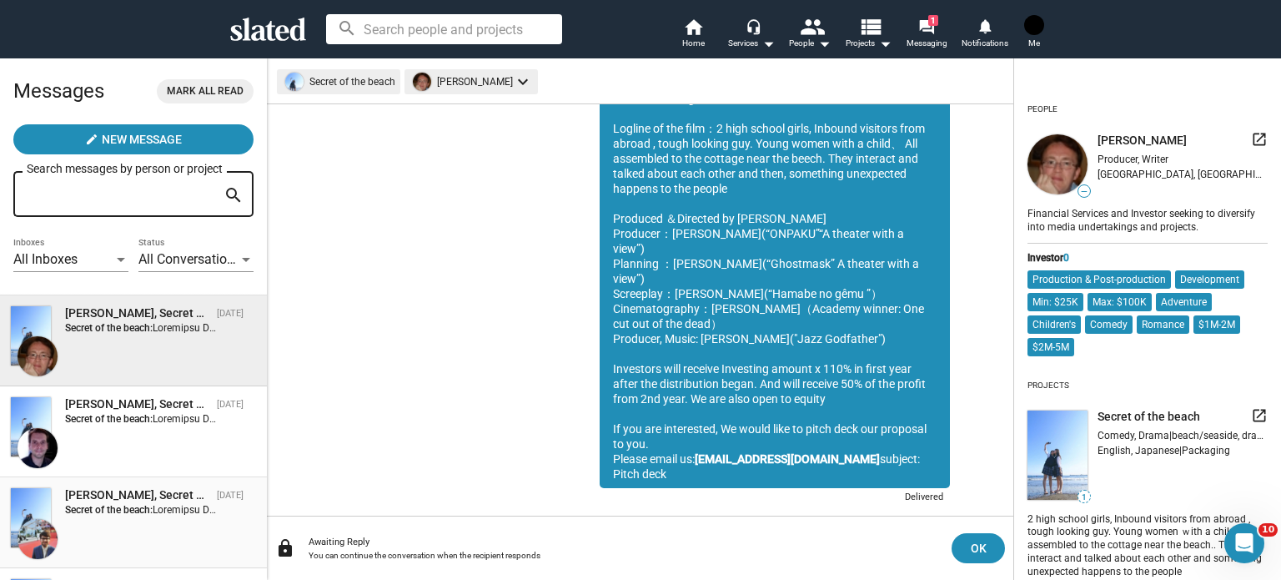
click at [125, 501] on div "[PERSON_NAME], Secret of the beach" at bounding box center [137, 495] width 145 height 16
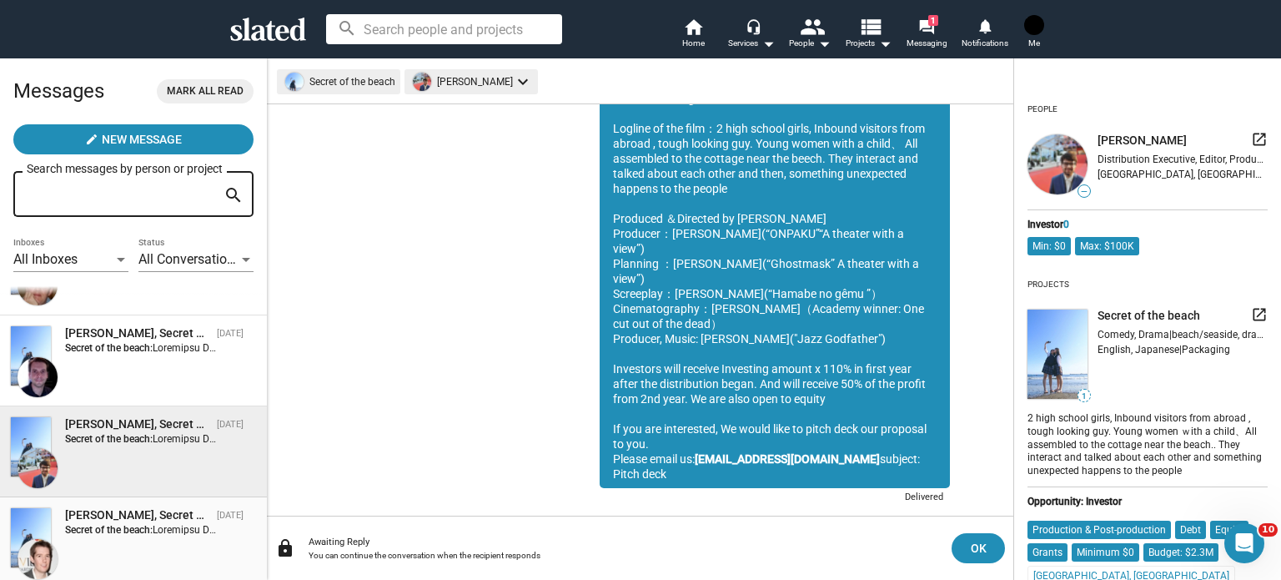
scroll to position [1165, 0]
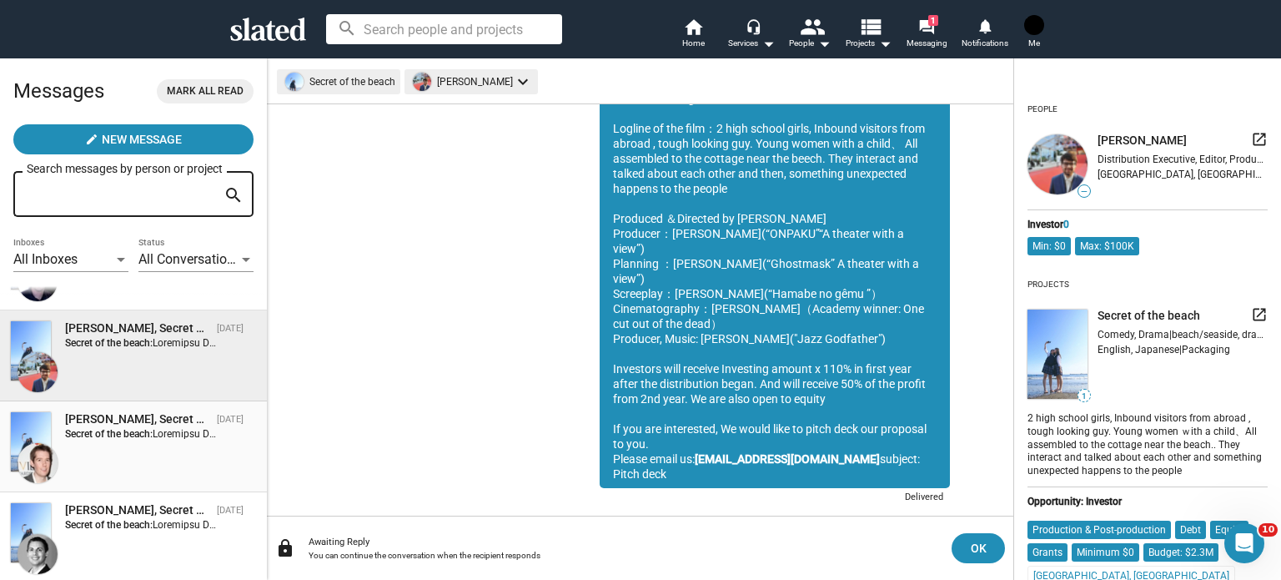
click at [118, 408] on span "[PERSON_NAME], Secret of the beach [DATE] Secret of the beach:" at bounding box center [133, 446] width 267 height 91
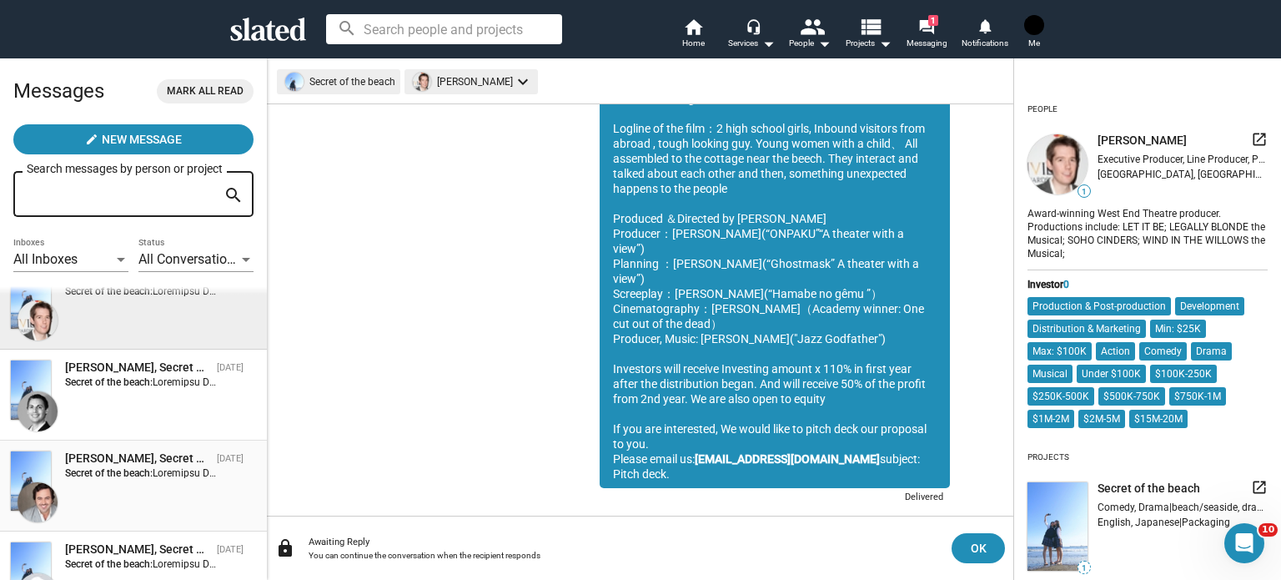
scroll to position [1332, 0]
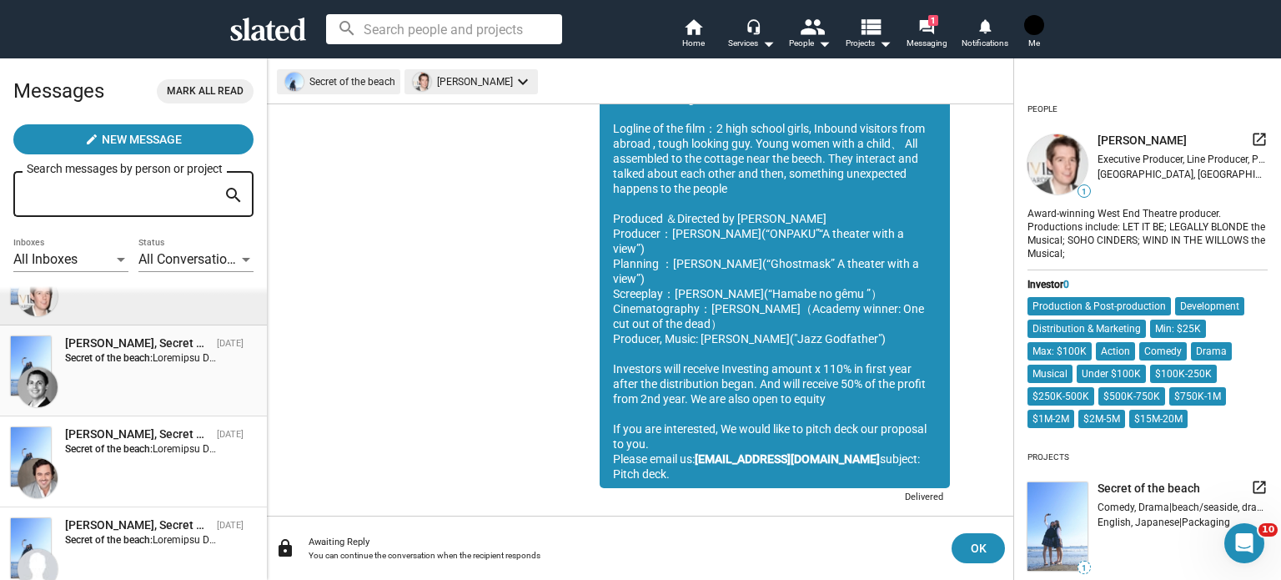
click at [164, 372] on div "[PERSON_NAME], Secret of the beach [DATE] Secret of the beach:" at bounding box center [133, 370] width 247 height 71
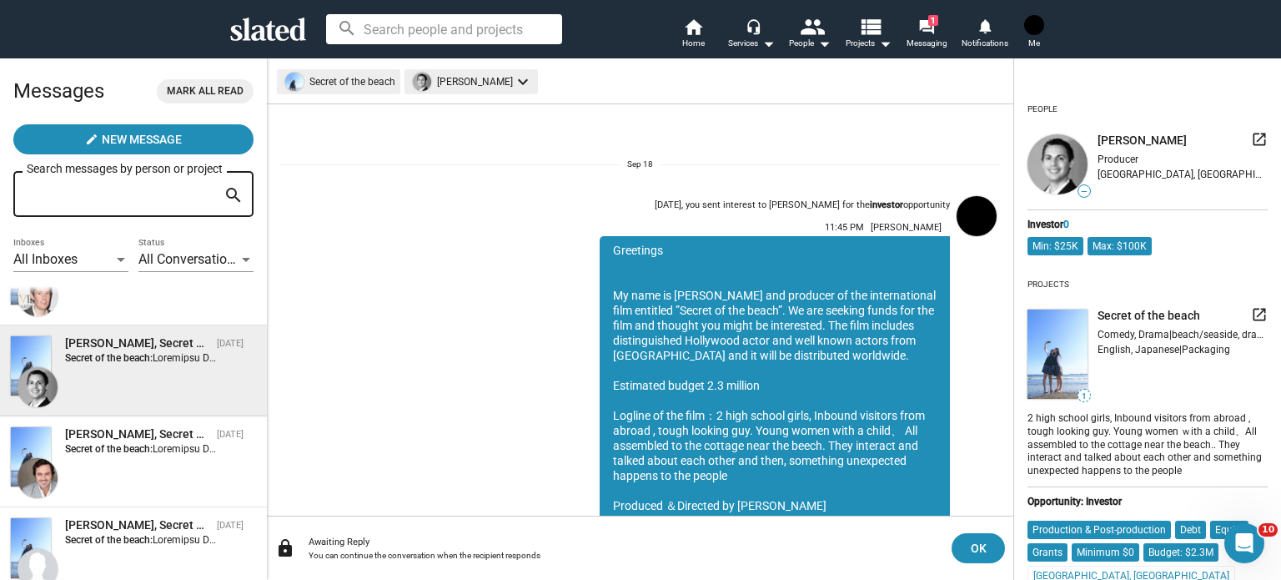
scroll to position [287, 0]
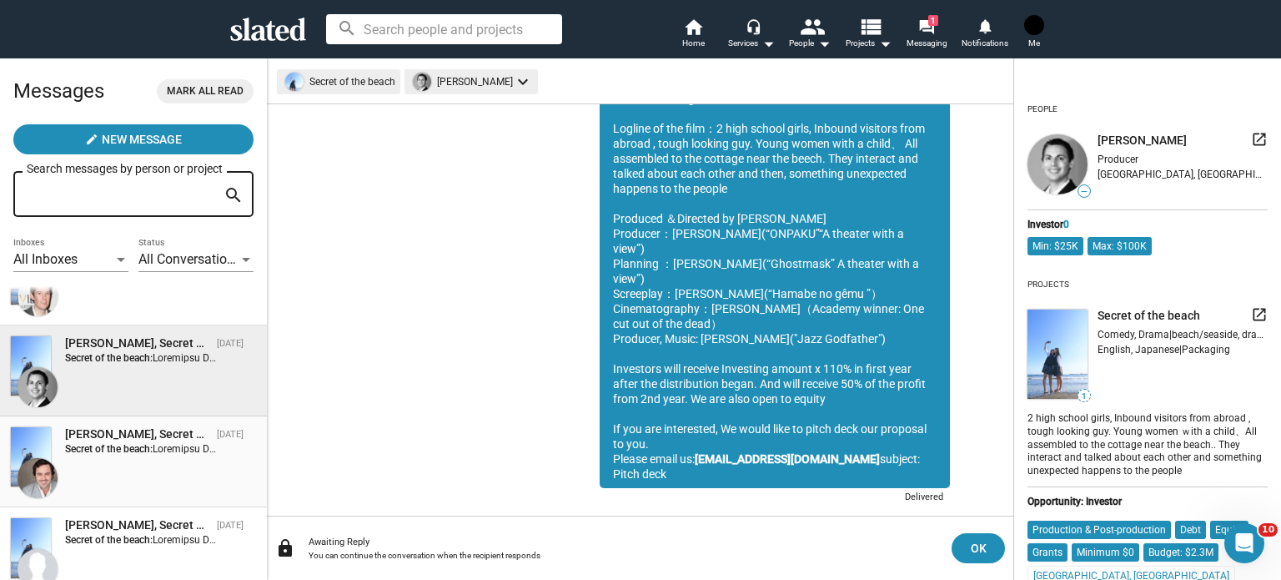
click at [149, 455] on strong "Secret of the beach:" at bounding box center [109, 449] width 88 height 12
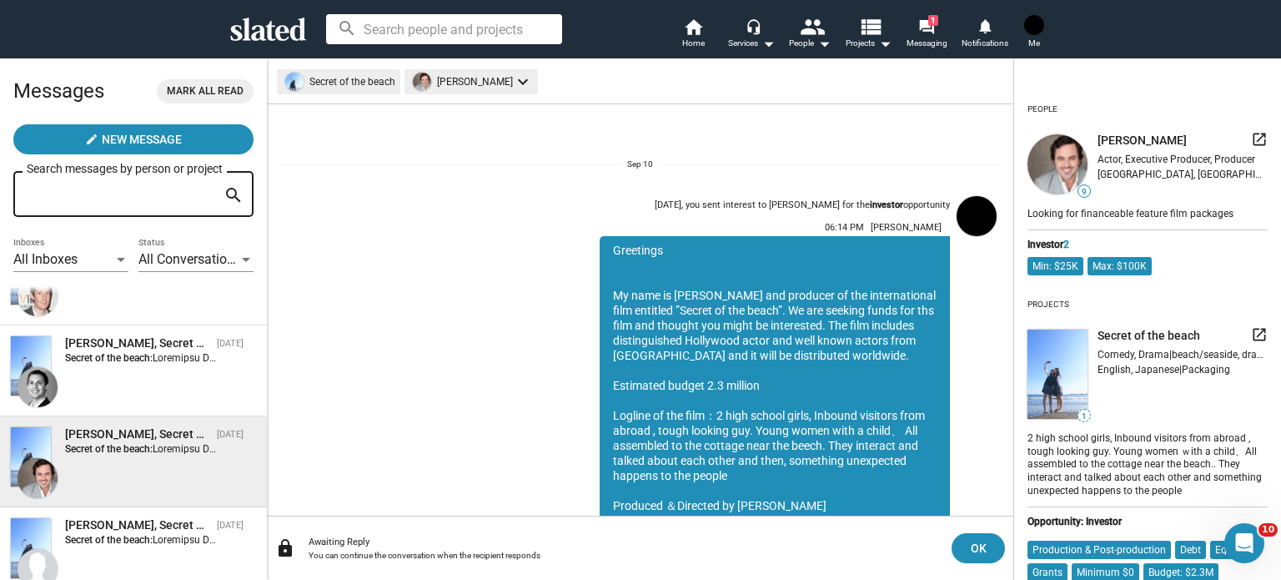
scroll to position [287, 0]
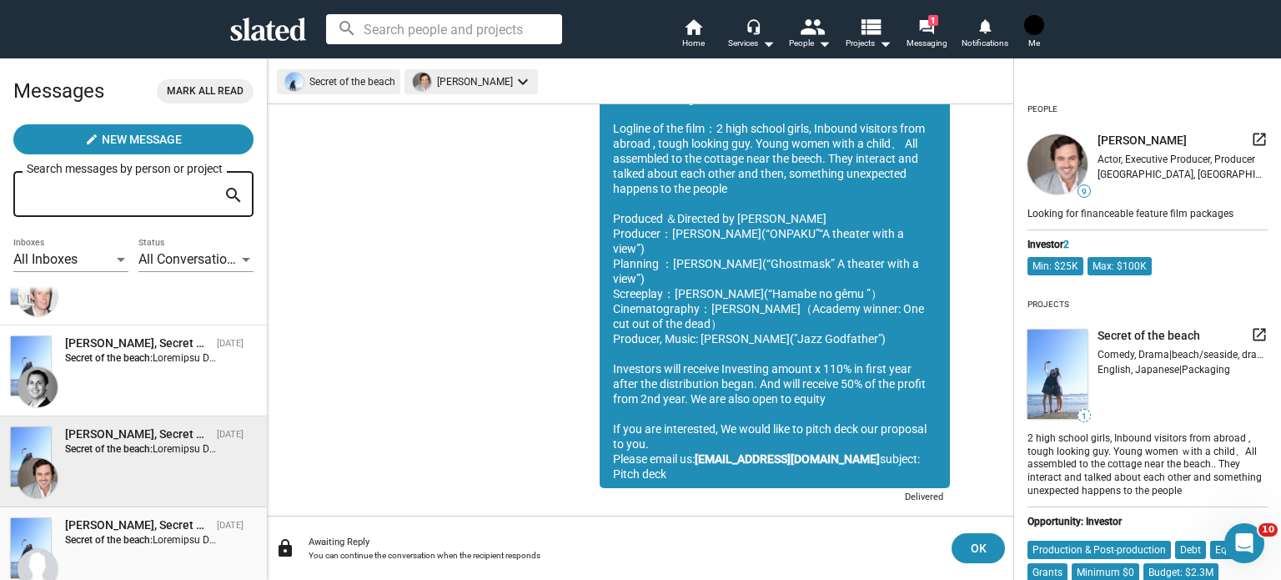
click at [106, 540] on strong "Secret of the beach:" at bounding box center [109, 540] width 88 height 12
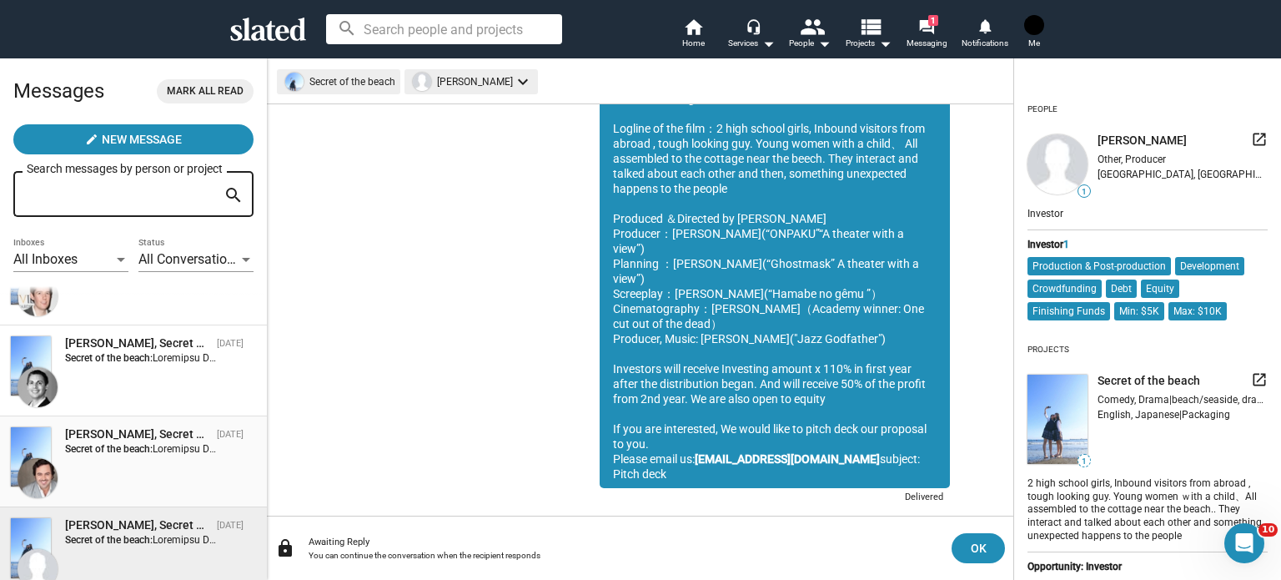
scroll to position [1499, 0]
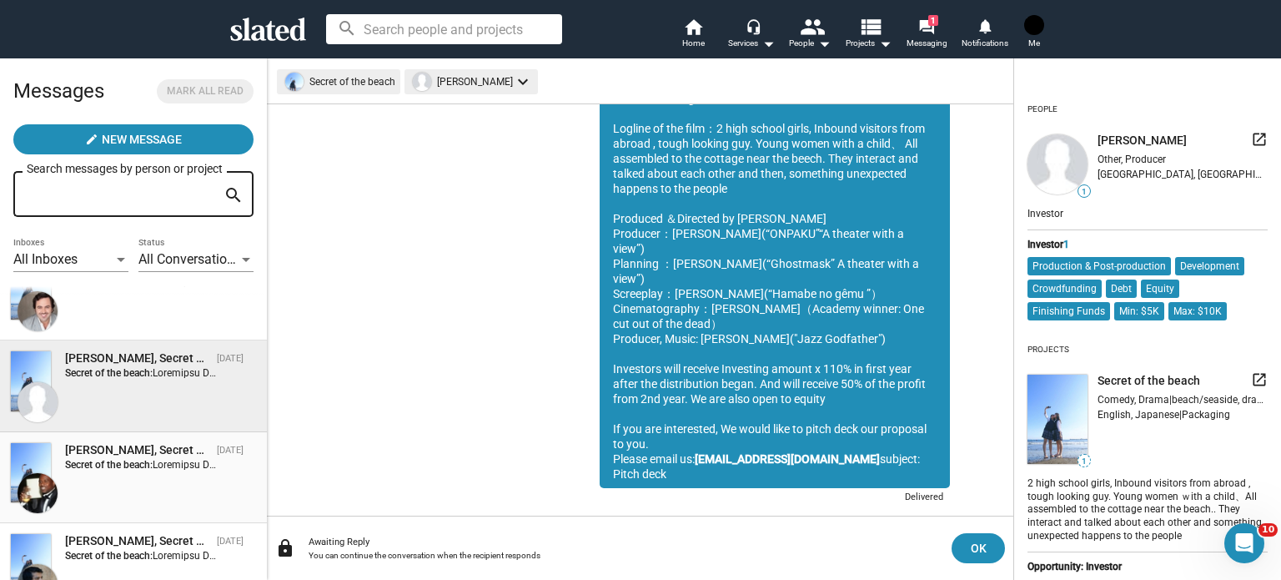
click at [185, 458] on div "Secret of the beach:" at bounding box center [141, 465] width 152 height 14
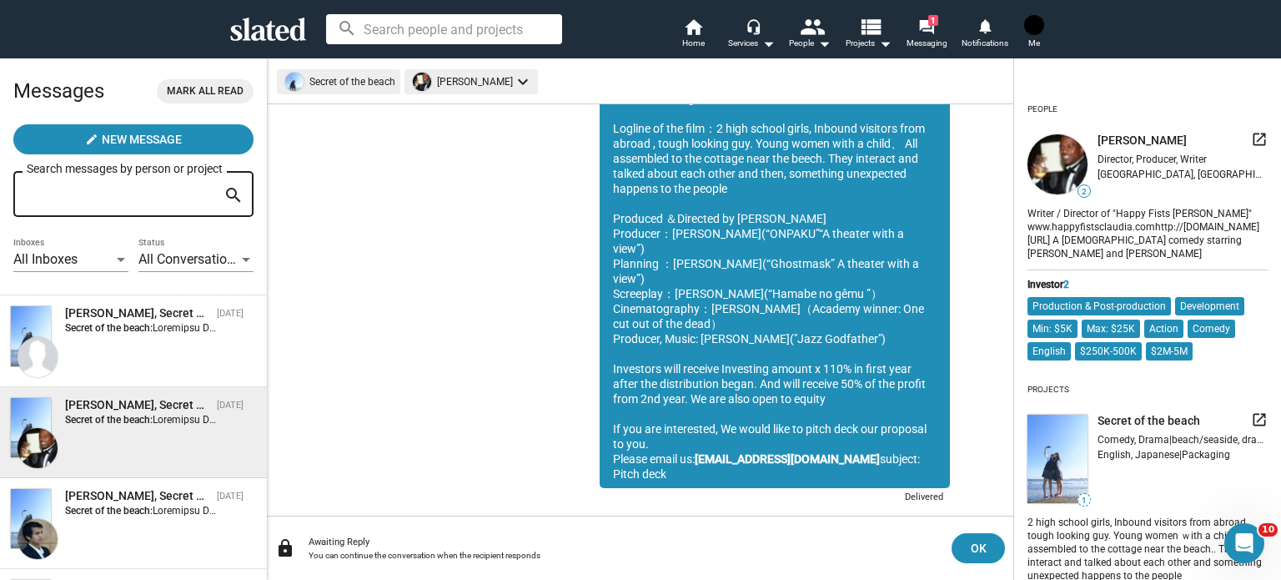
scroll to position [1583, 0]
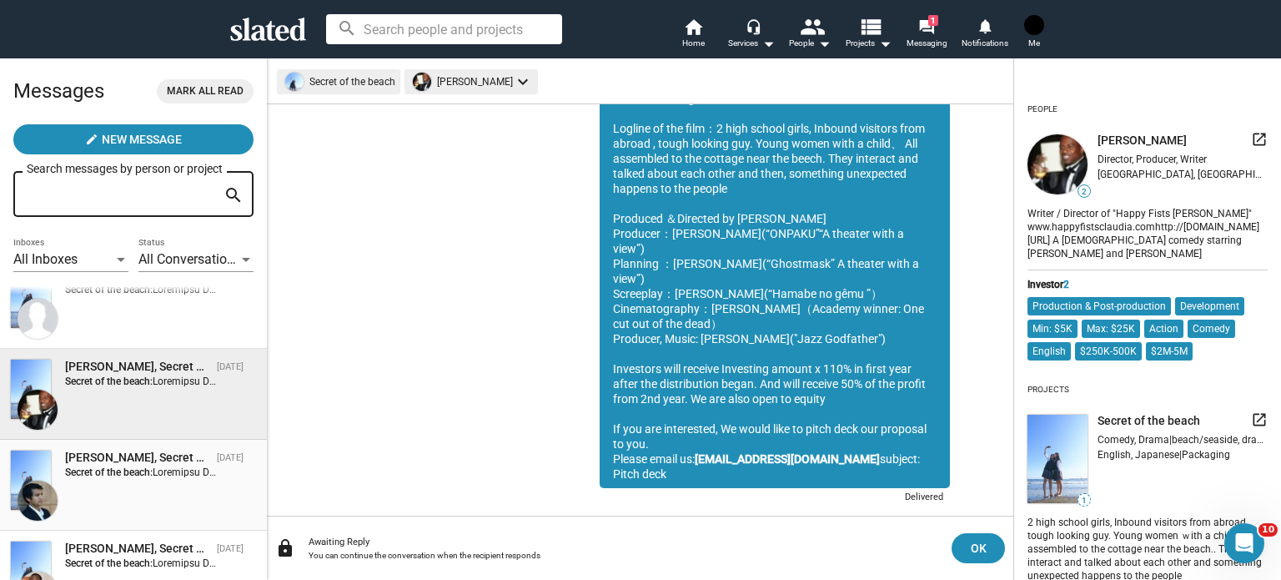
click at [166, 456] on div "[PERSON_NAME], Secret of the beach" at bounding box center [137, 458] width 145 height 16
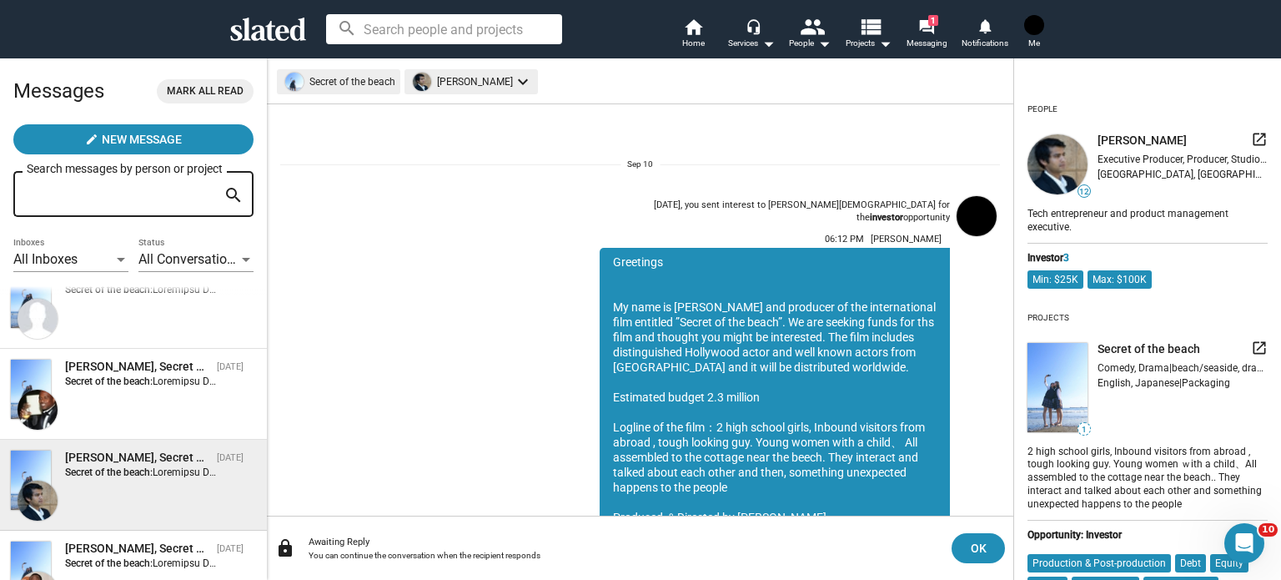
scroll to position [287, 0]
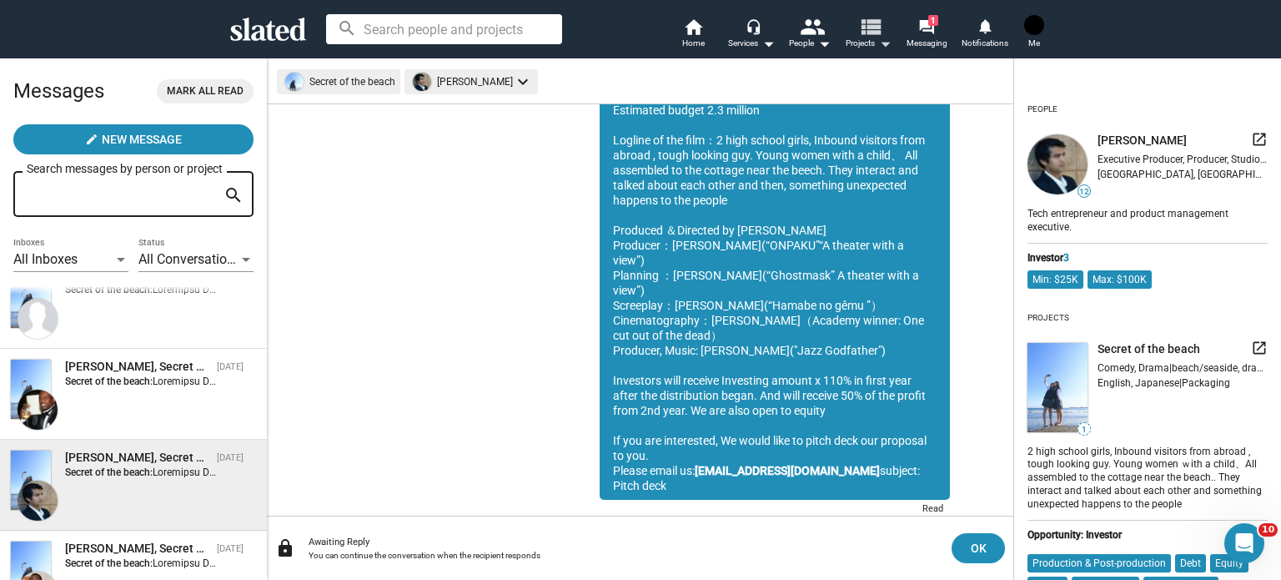
click at [882, 43] on mat-icon "arrow_drop_down" at bounding box center [885, 43] width 20 height 20
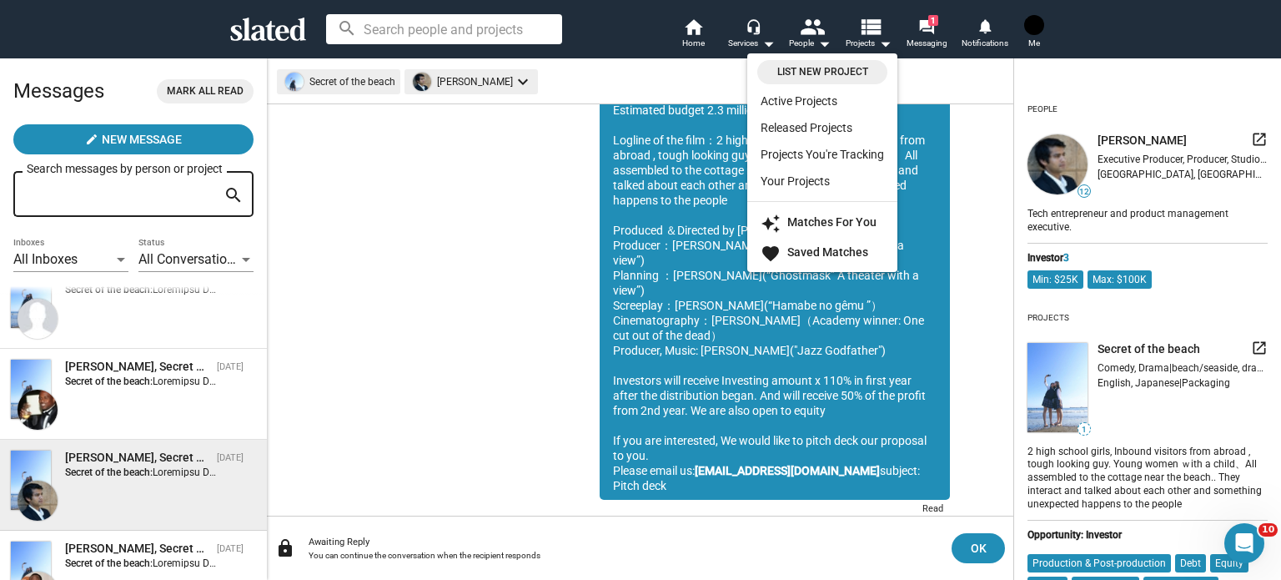
click at [821, 41] on div at bounding box center [640, 290] width 1281 height 580
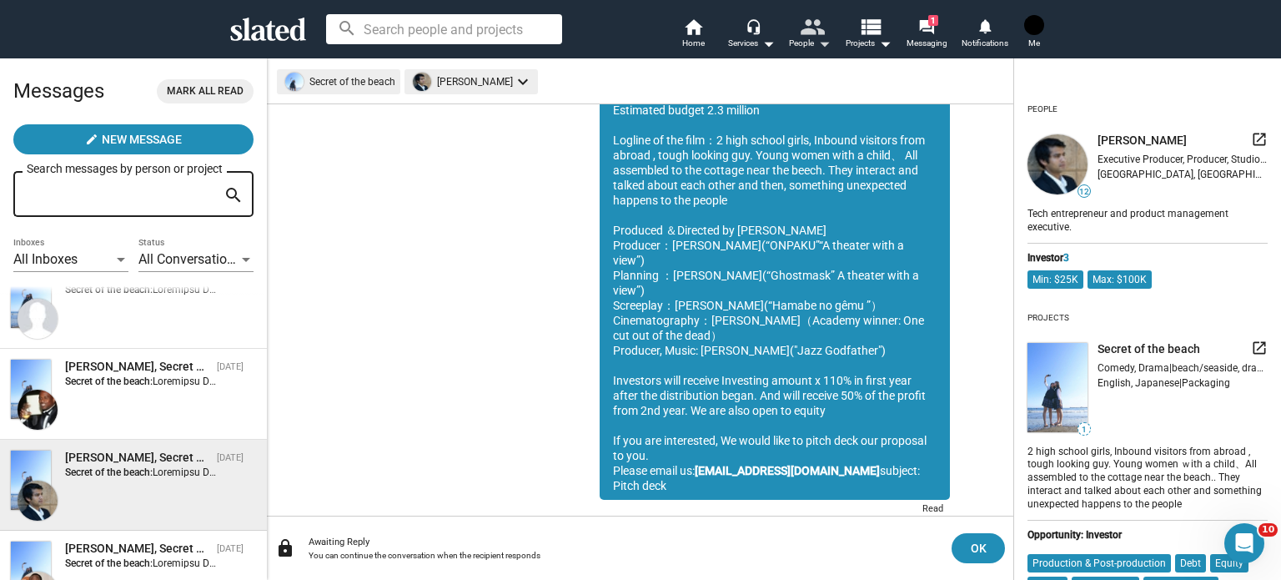
click at [821, 41] on mat-icon "arrow_drop_down" at bounding box center [824, 43] width 20 height 20
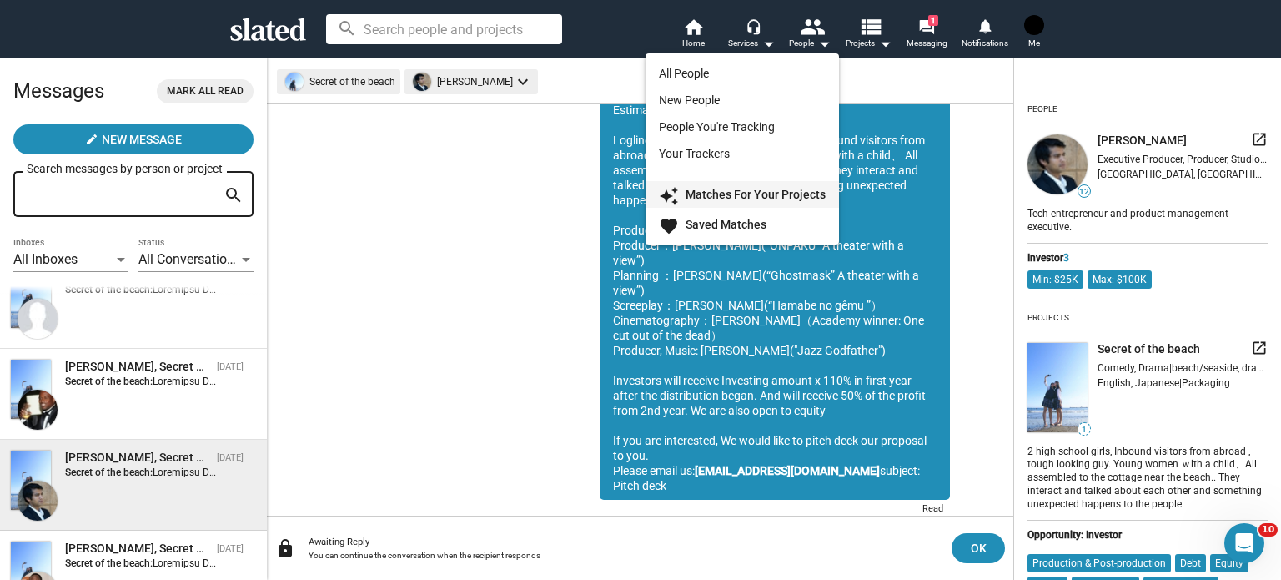
click at [778, 196] on strong "Matches For Your Projects" at bounding box center [756, 194] width 140 height 13
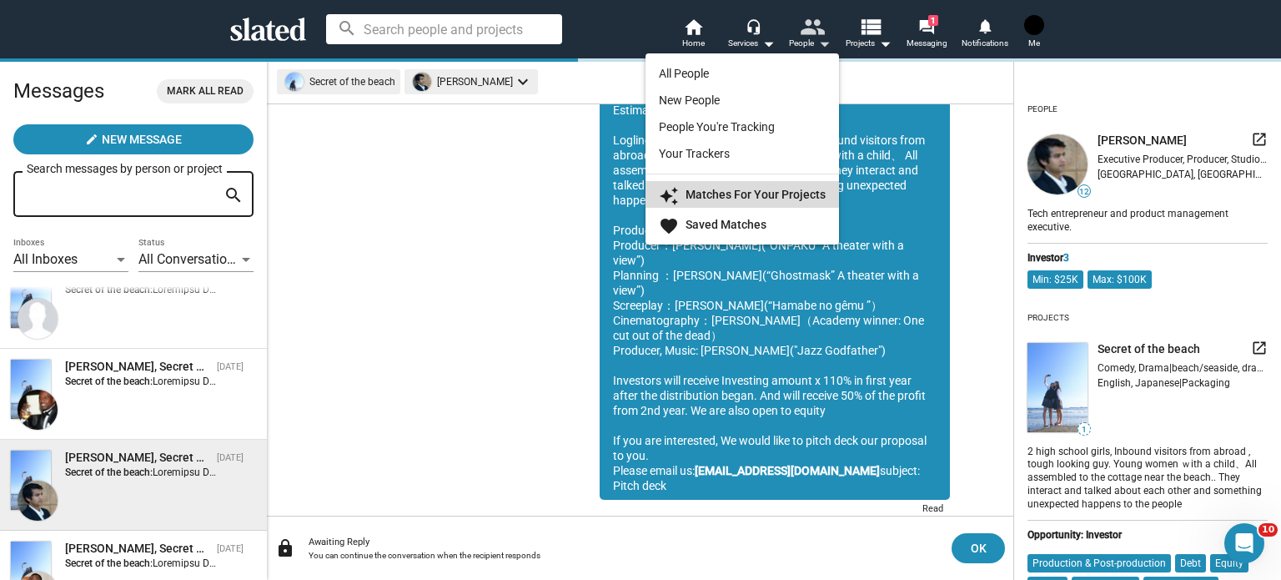
scroll to position [0, 0]
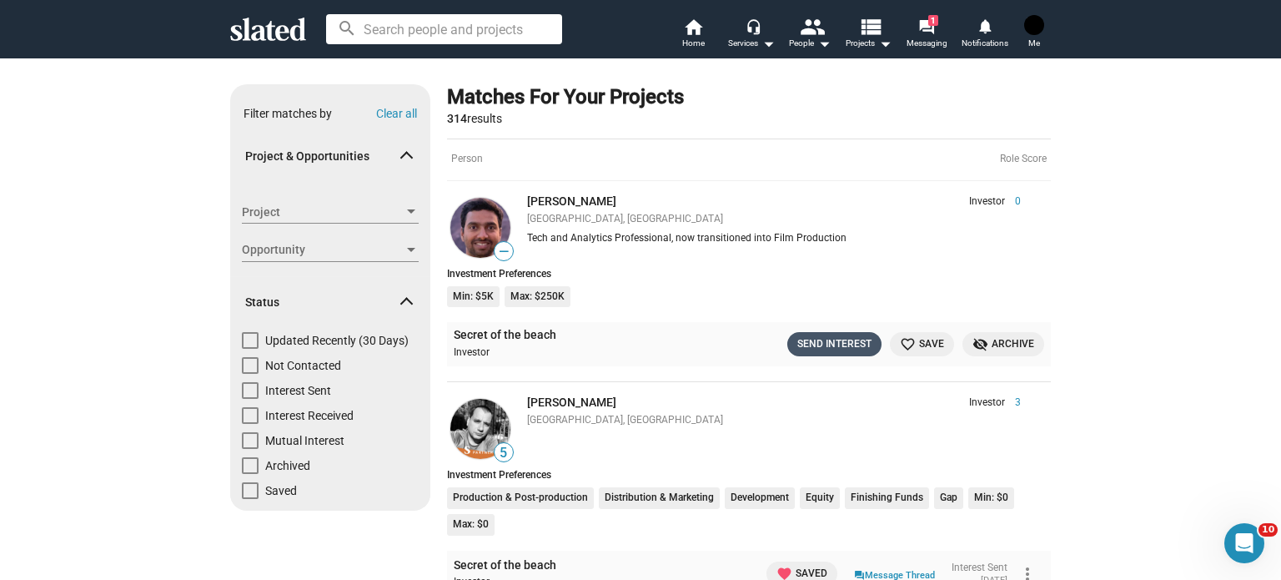
click at [803, 348] on div "Send Interest" at bounding box center [835, 344] width 74 height 18
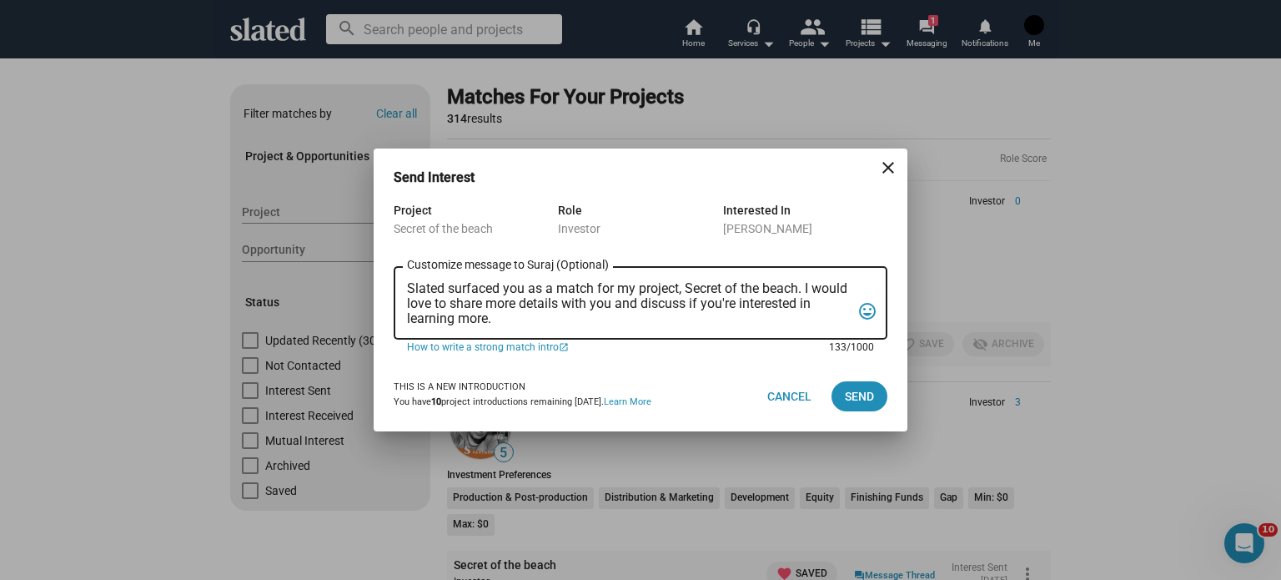
drag, startPoint x: 571, startPoint y: 323, endPoint x: 338, endPoint y: 296, distance: 234.3
click at [338, 296] on div "Send Interest close Project Secret of the beach Role Investor Interested In [PE…" at bounding box center [640, 290] width 1281 height 580
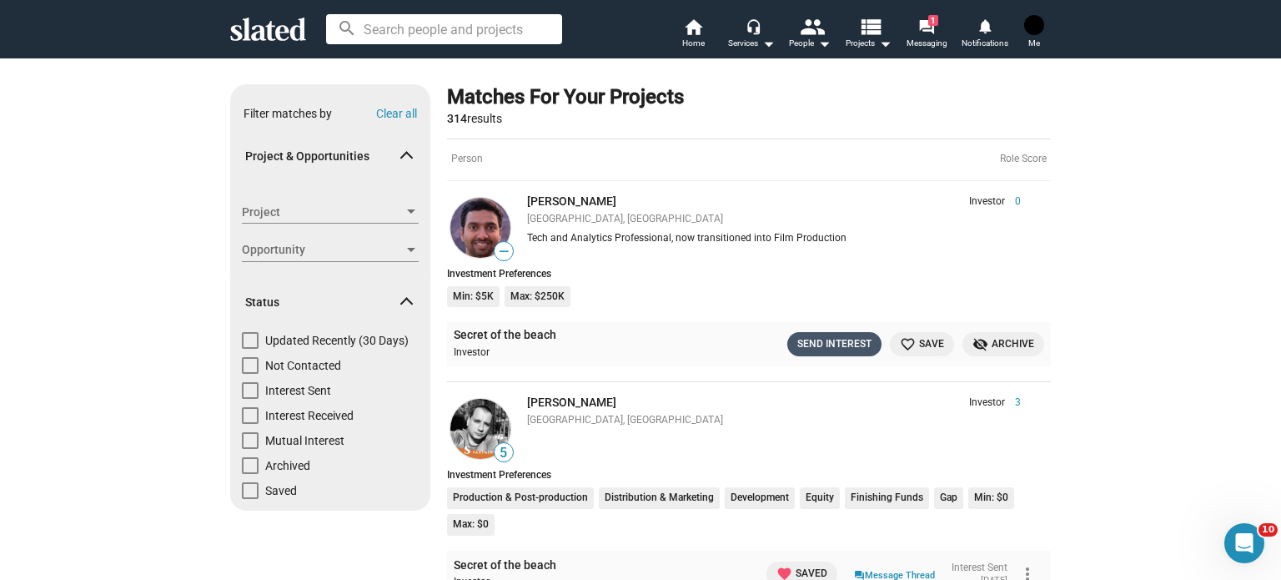
click at [823, 343] on div "Send Interest" at bounding box center [835, 344] width 74 height 18
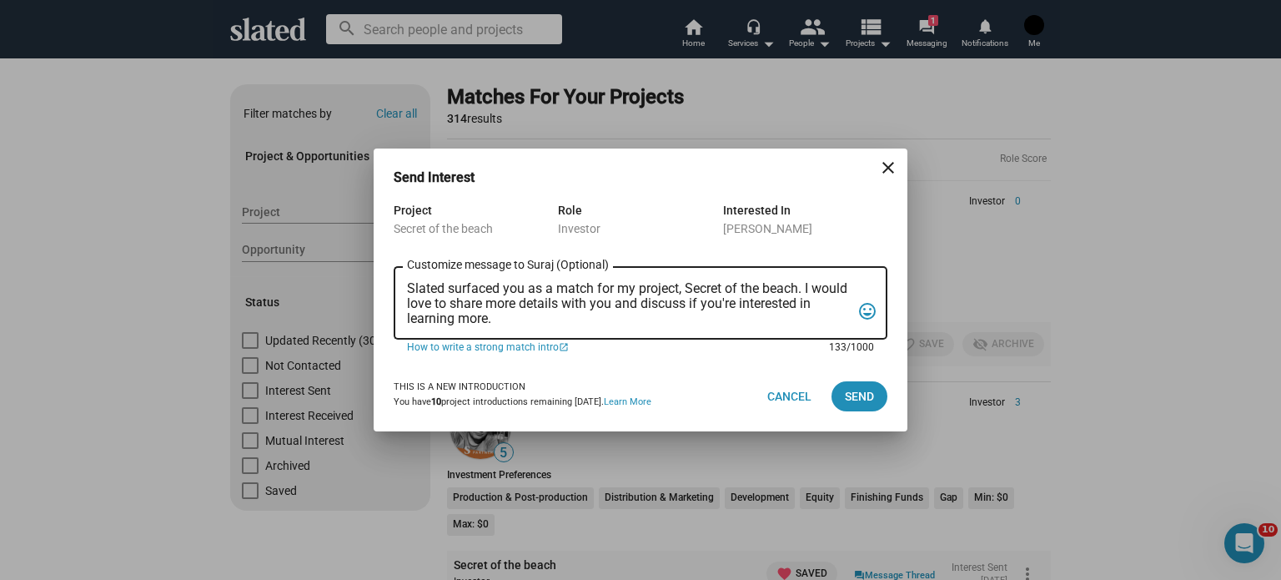
drag, startPoint x: 414, startPoint y: 286, endPoint x: 541, endPoint y: 336, distance: 136.3
click at [541, 336] on div "Slated surfaced you as a match for my project, Secret of the beach. I would lov…" at bounding box center [629, 302] width 444 height 76
paste textarea "Loremipsu Do sita co Adipi Elit sed doeiusmo te inc utlaboreetdol magn aliquaen…"
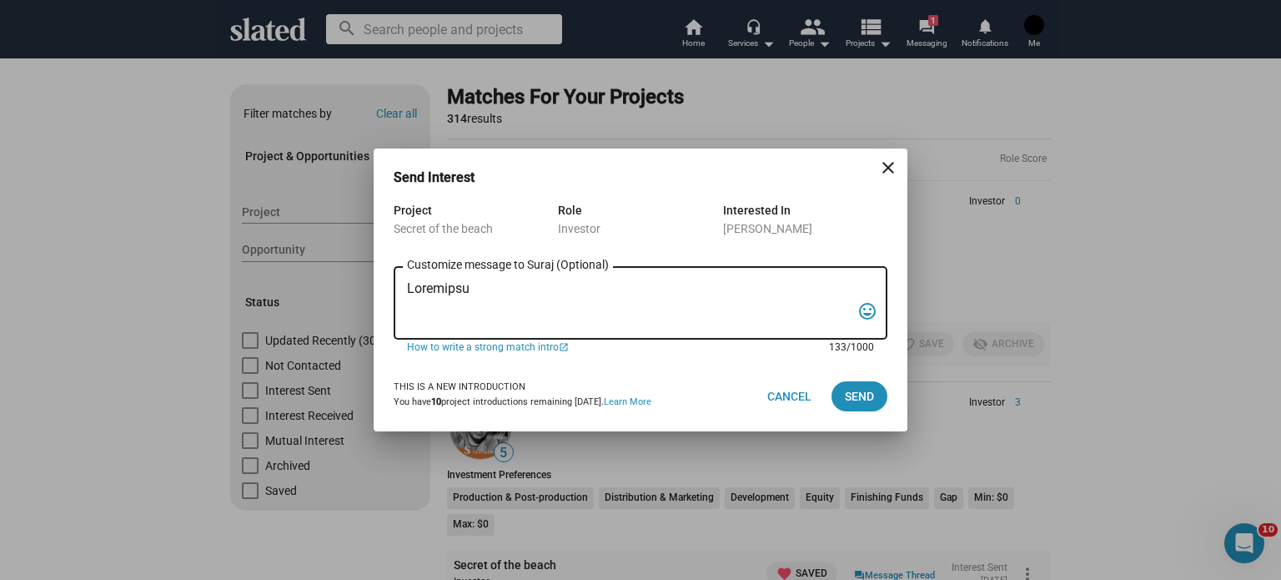
scroll to position [325, 0]
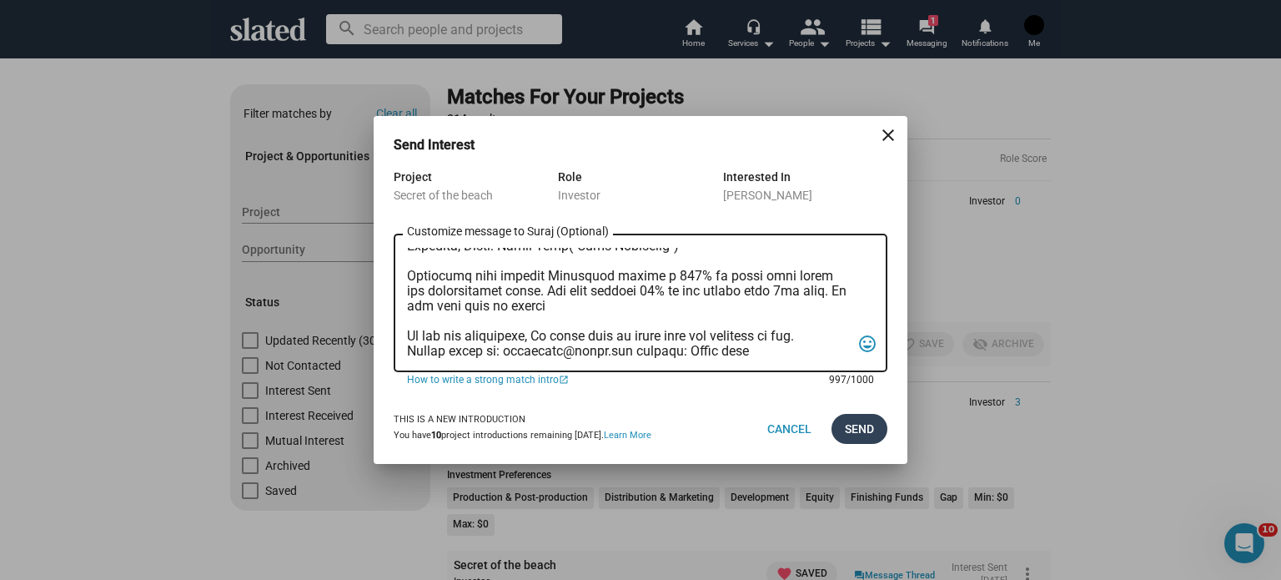
type textarea "Loremipsu Do sita co Adipi Elit sed doeiusmo te inc utlaboreetdol magn aliquaen…"
click at [858, 432] on span "Send" at bounding box center [859, 429] width 29 height 30
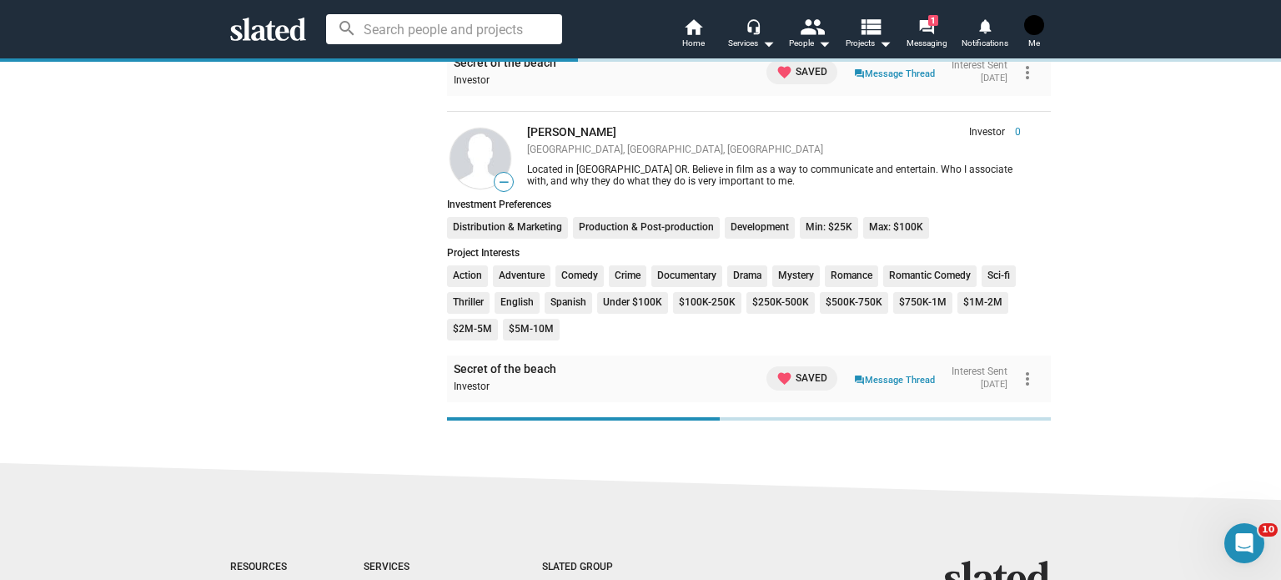
scroll to position [2419, 0]
